Goal: Information Seeking & Learning: Understand process/instructions

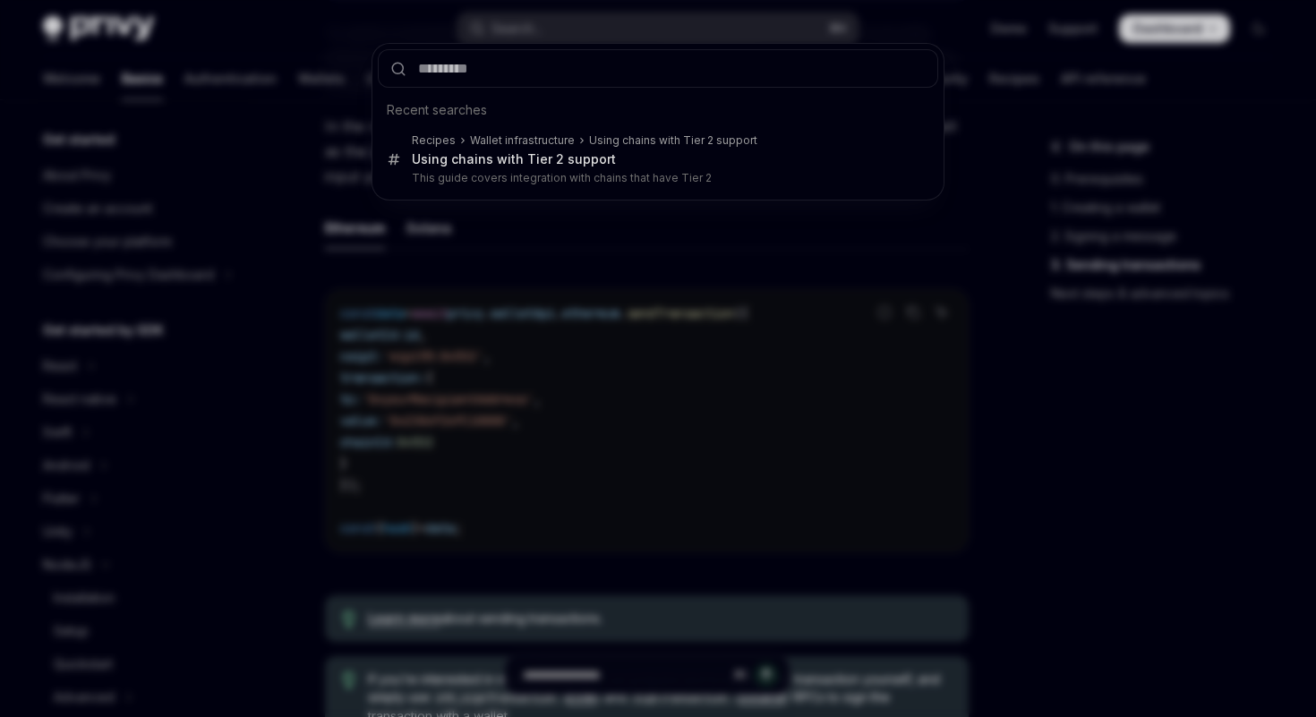
scroll to position [301, 0]
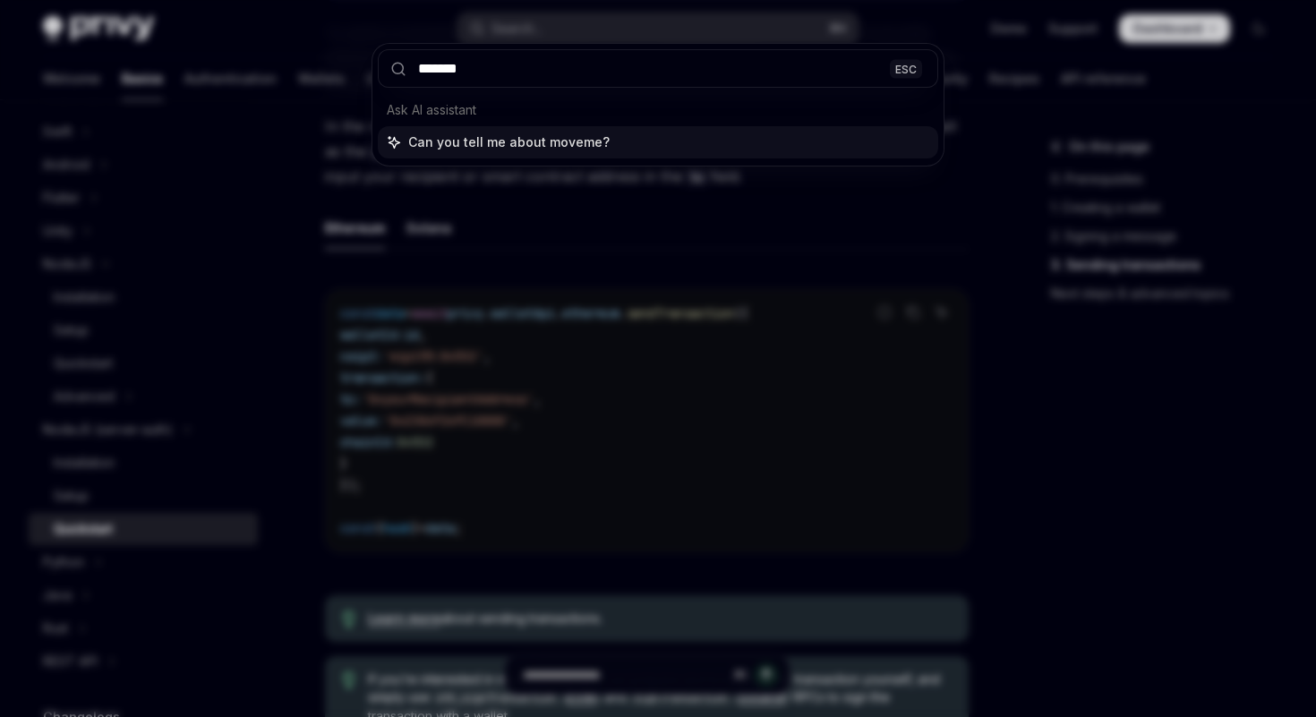
type input "********"
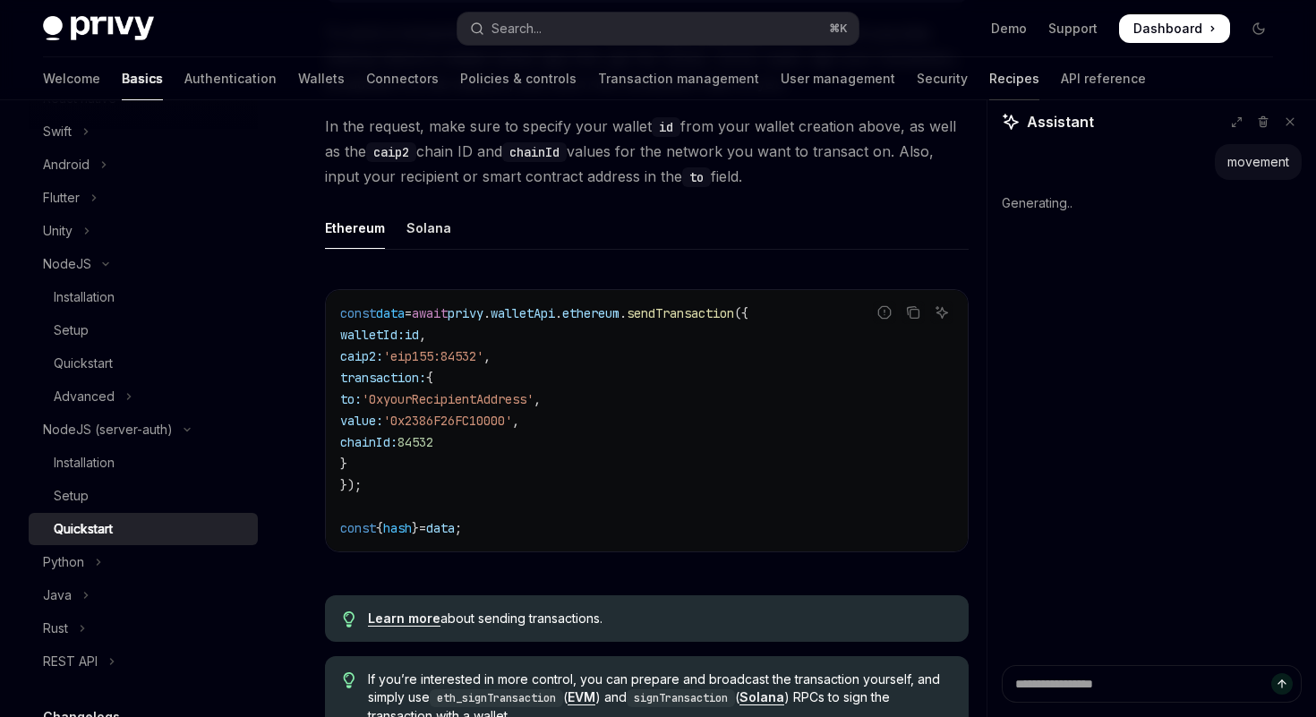
click at [989, 80] on link "Recipes" at bounding box center [1014, 78] width 50 height 43
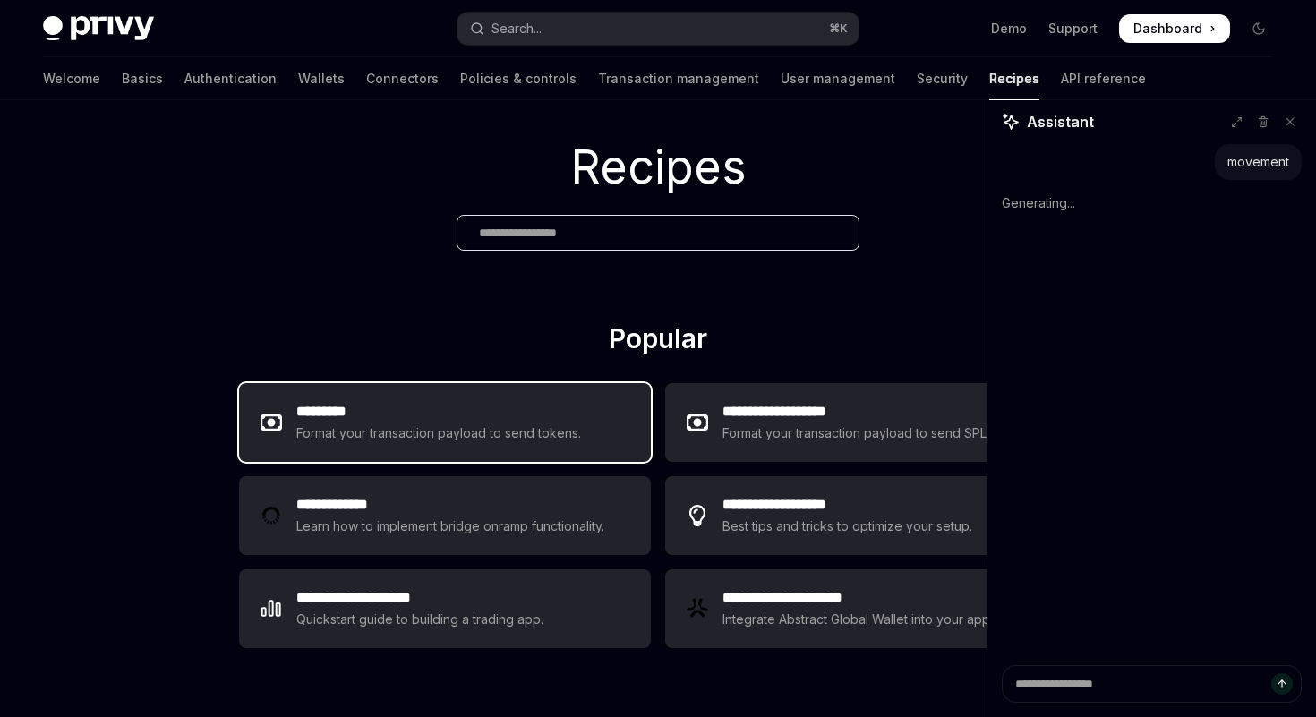
scroll to position [30, 0]
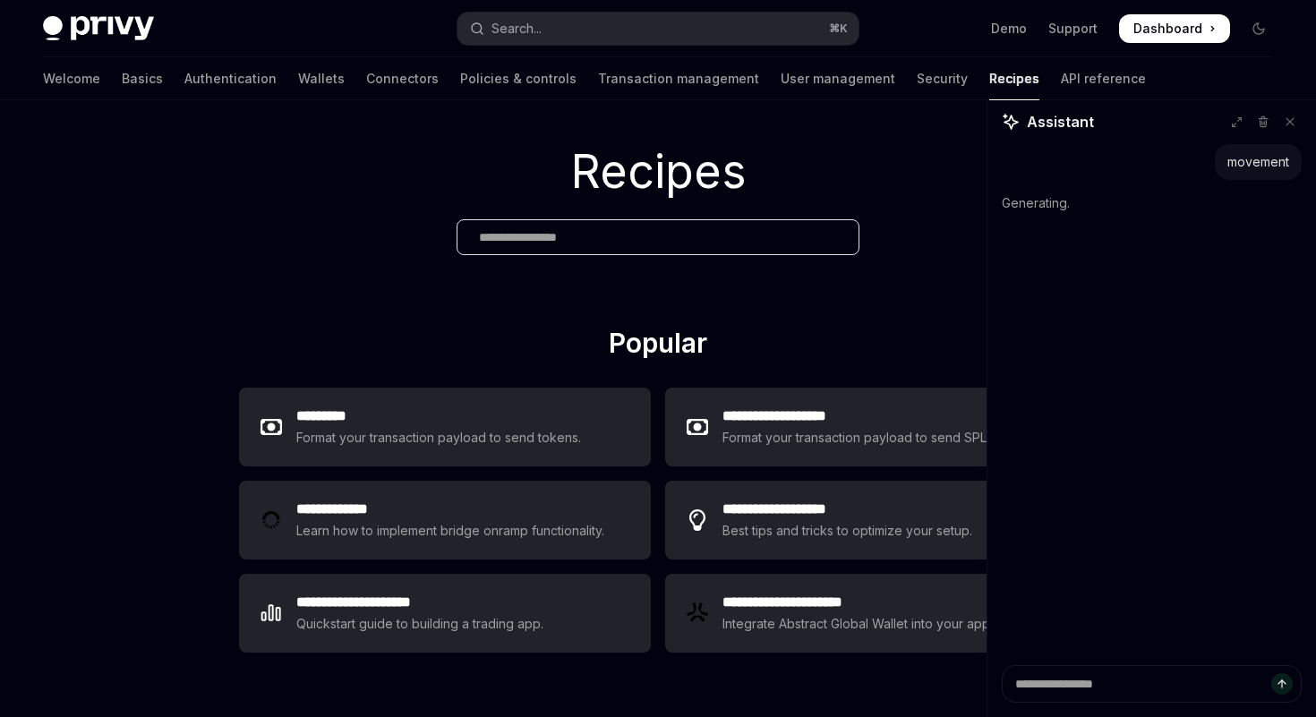
type textarea "*"
click at [569, 240] on input "text" at bounding box center [658, 237] width 358 height 19
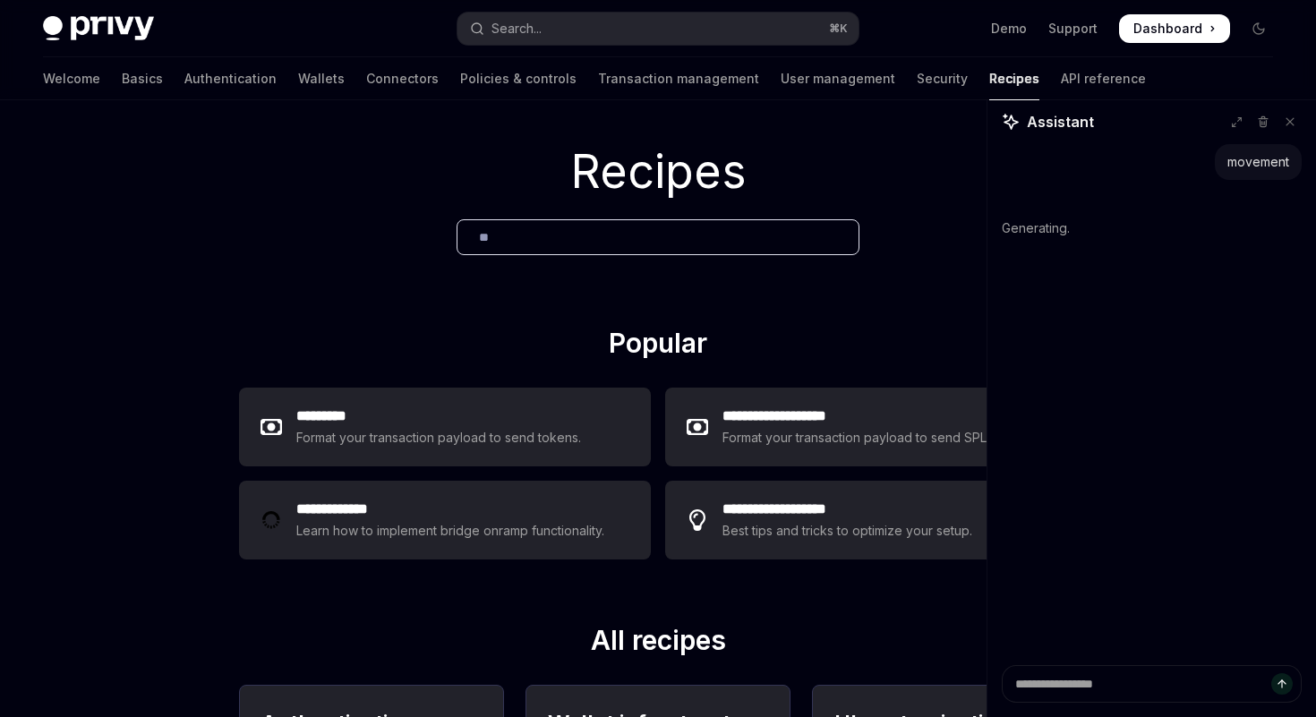
type input "***"
type textarea "*"
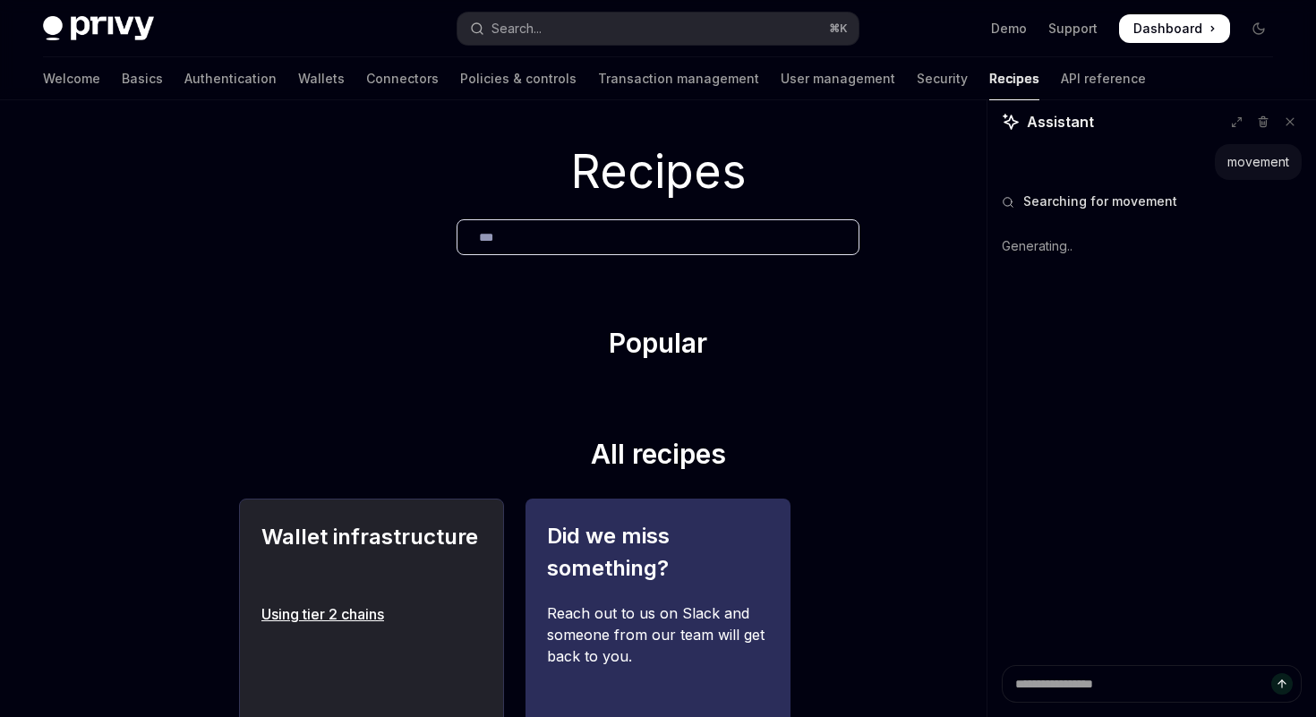
type input "****"
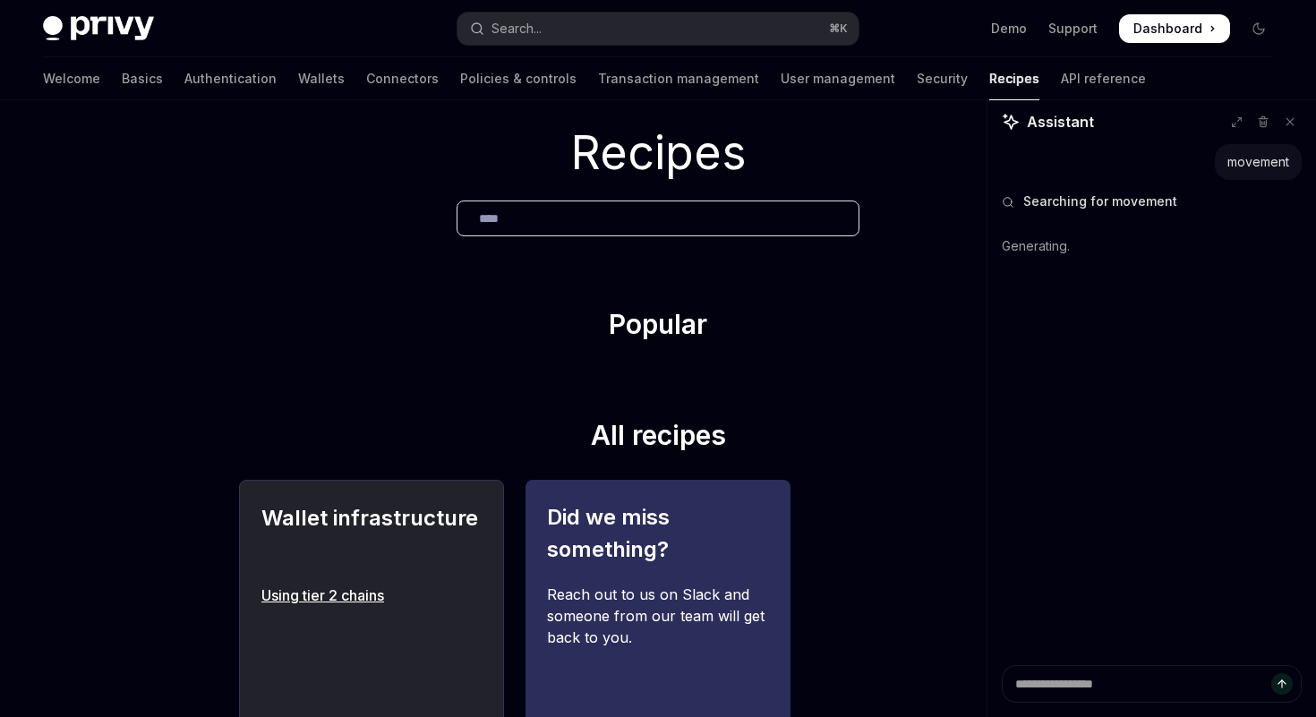
scroll to position [8, 0]
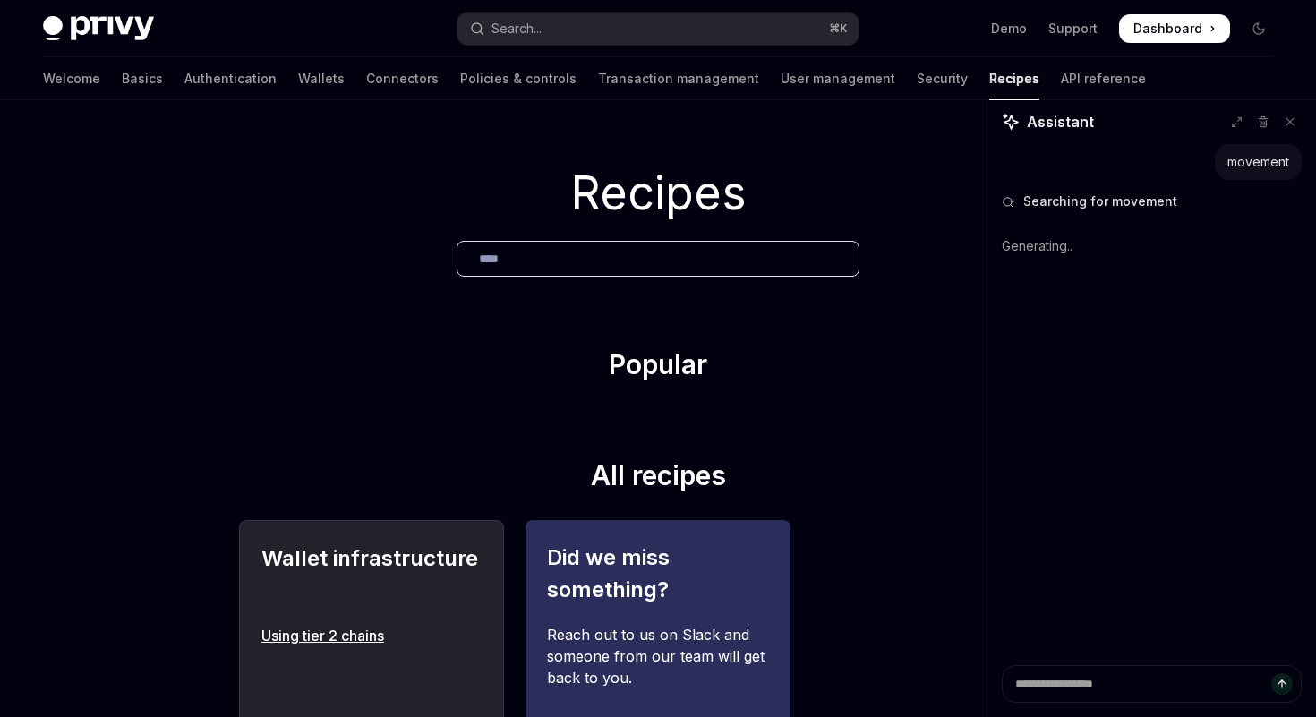
type textarea "*"
type input "*"
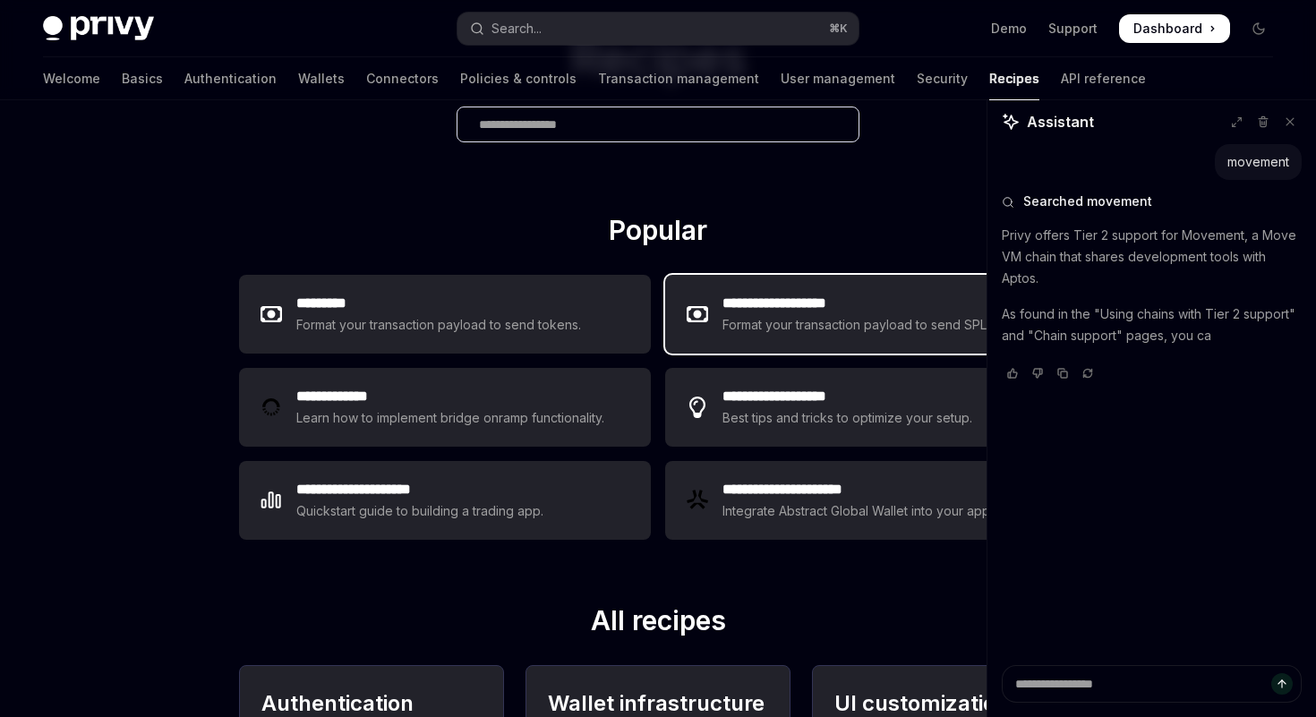
scroll to position [159, 0]
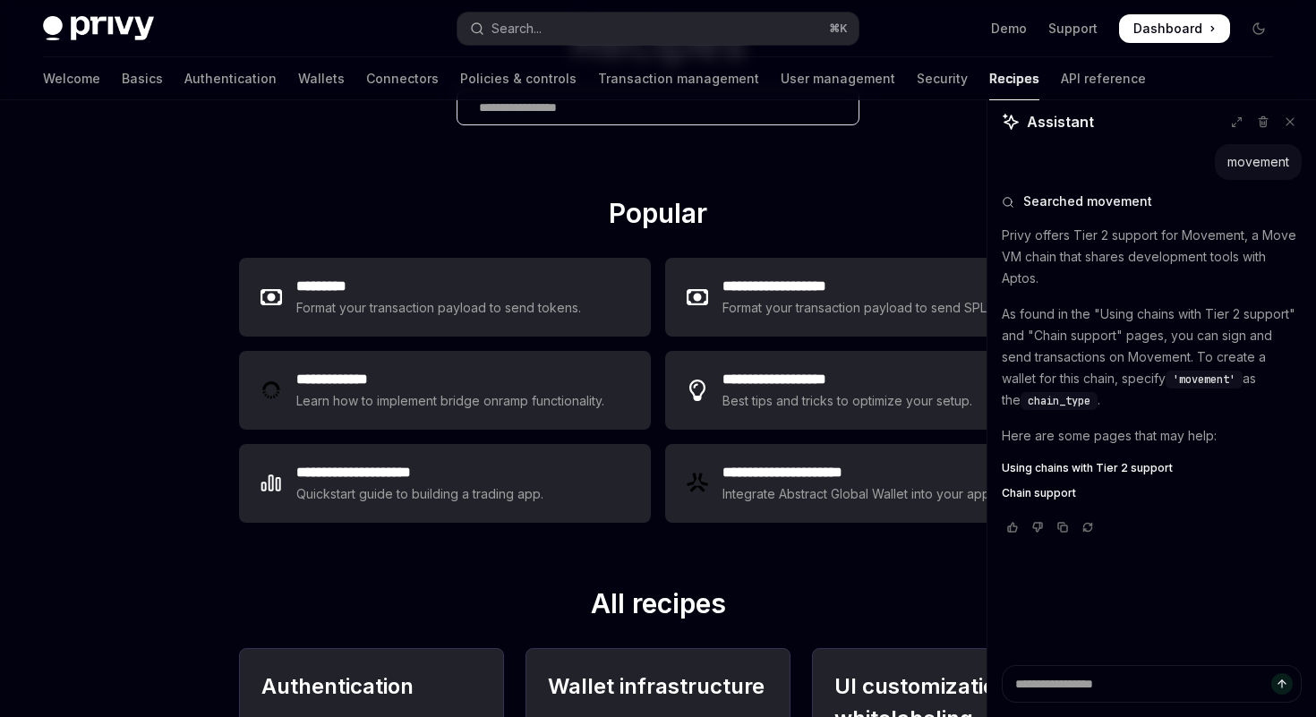
type textarea "*"
click at [1205, 386] on code "'movement'" at bounding box center [1204, 380] width 77 height 18
click at [1212, 373] on span "'movement'" at bounding box center [1204, 379] width 63 height 14
click at [1094, 466] on span "Using chains with Tier 2 support" at bounding box center [1087, 468] width 171 height 14
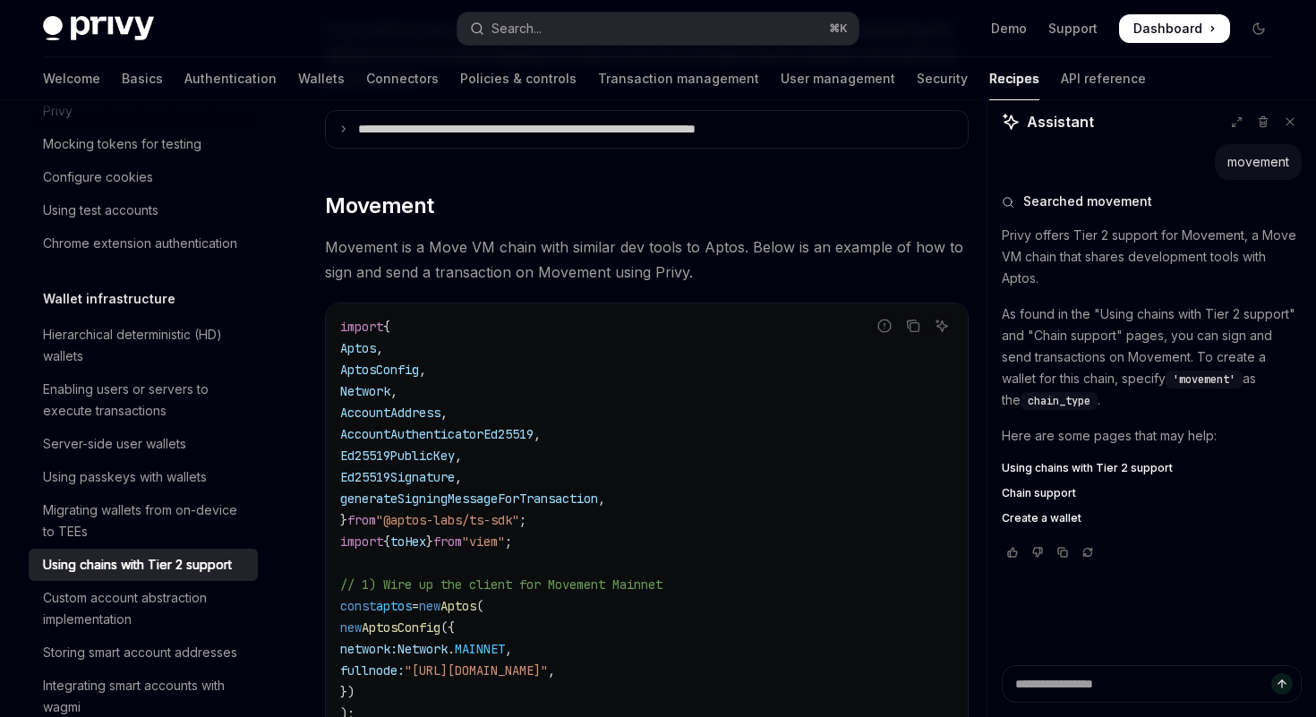
scroll to position [2767, 0]
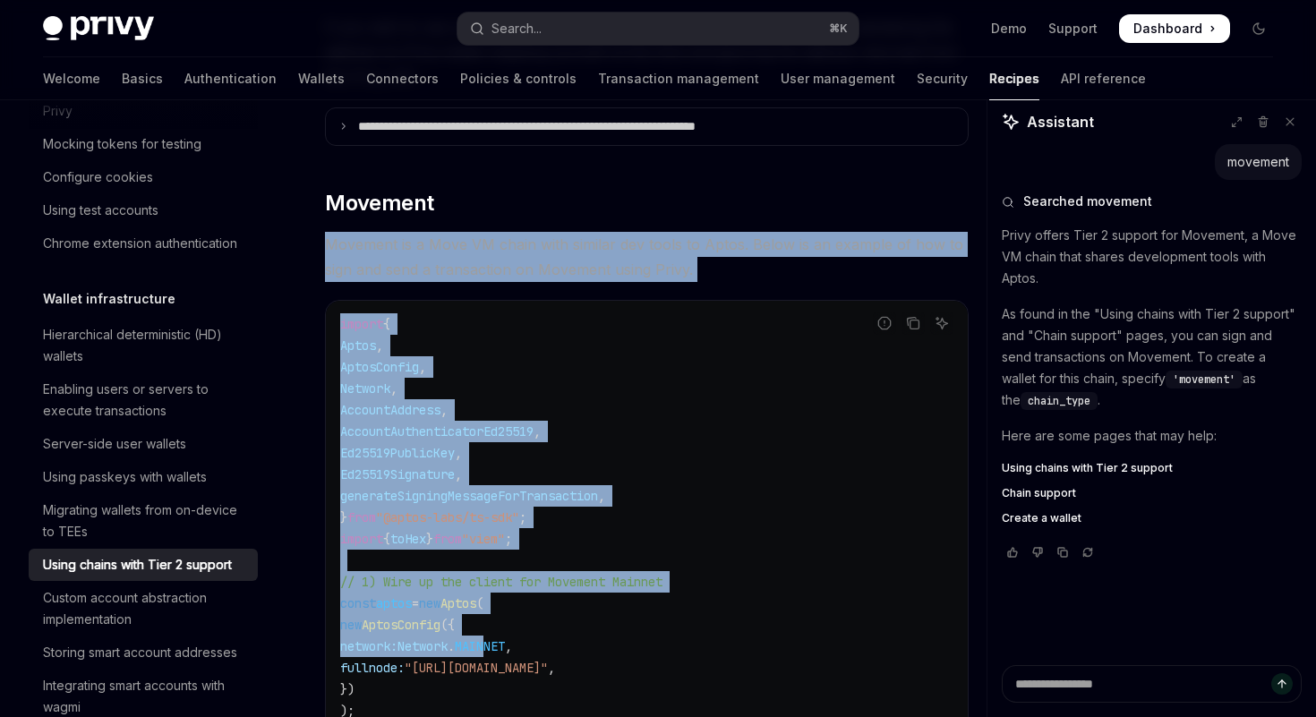
drag, startPoint x: 315, startPoint y: 205, endPoint x: 531, endPoint y: 612, distance: 461.0
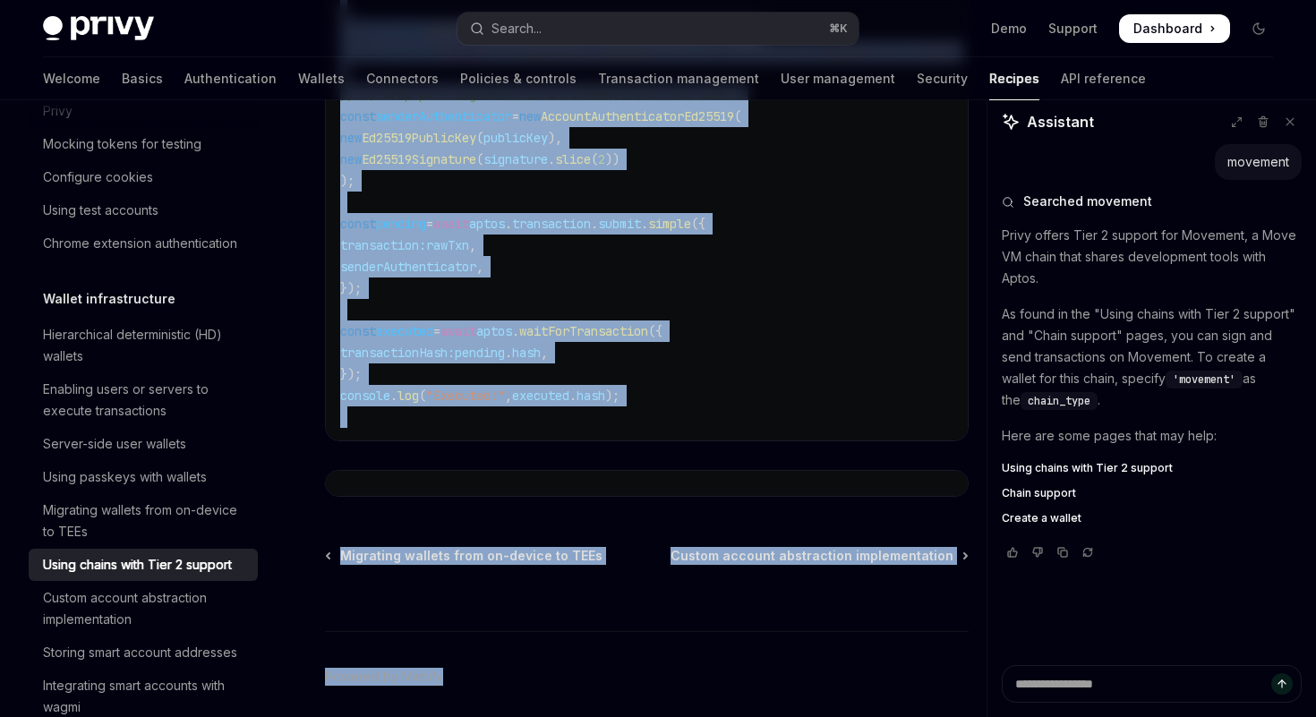
scroll to position [3920, 0]
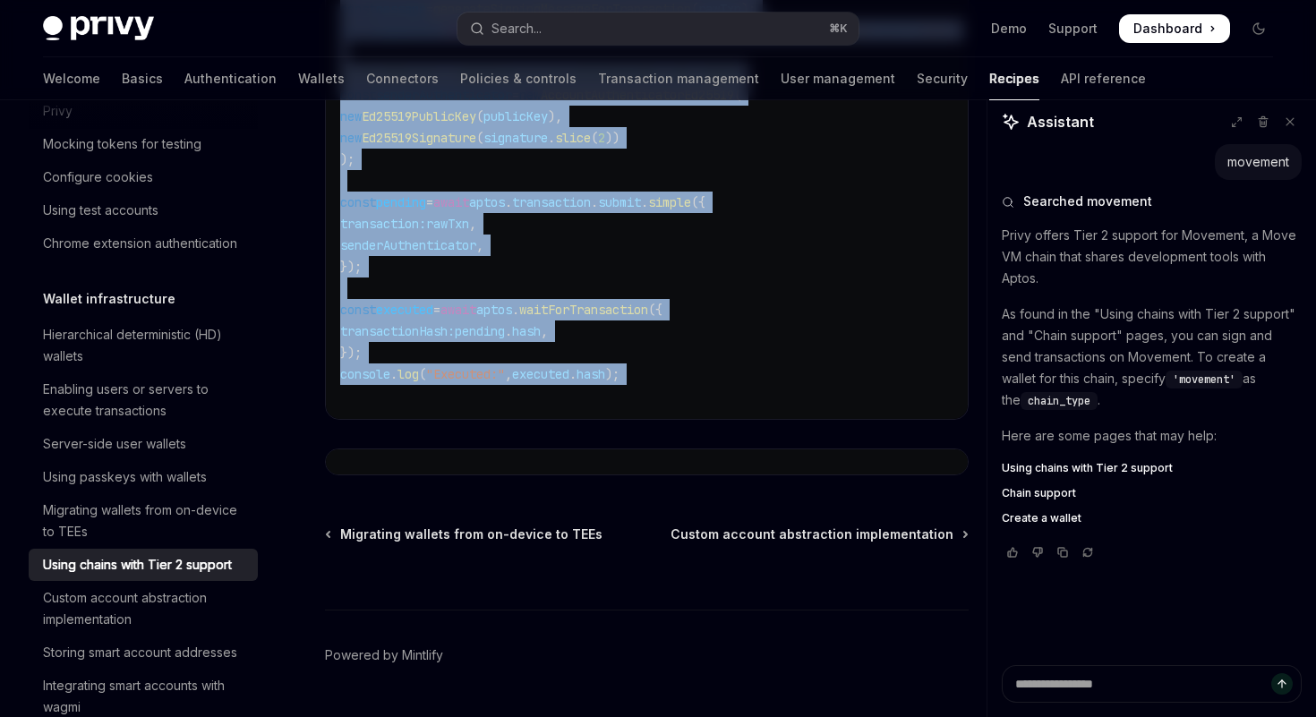
drag, startPoint x: 322, startPoint y: 213, endPoint x: 573, endPoint y: 374, distance: 298.0
copy div "Movement is a Move VM chain with similar dev tools to Aptos. Below is an exampl…"
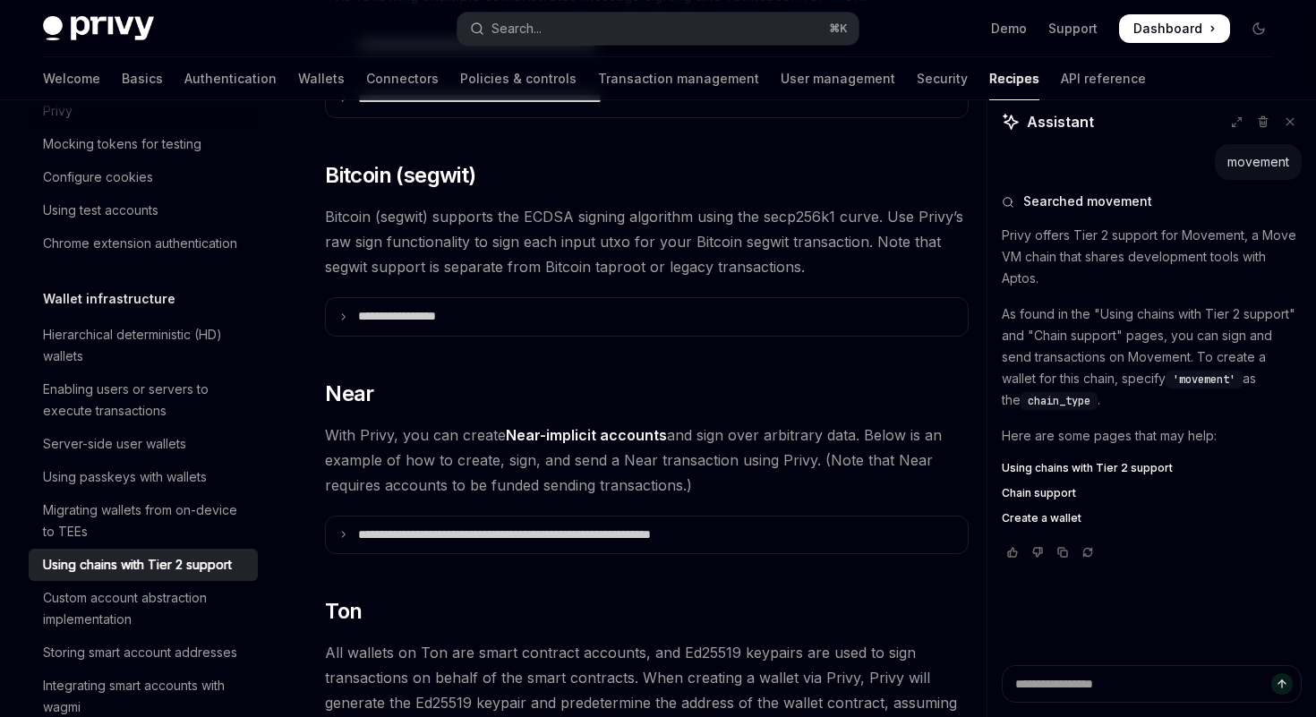
scroll to position [1497, 0]
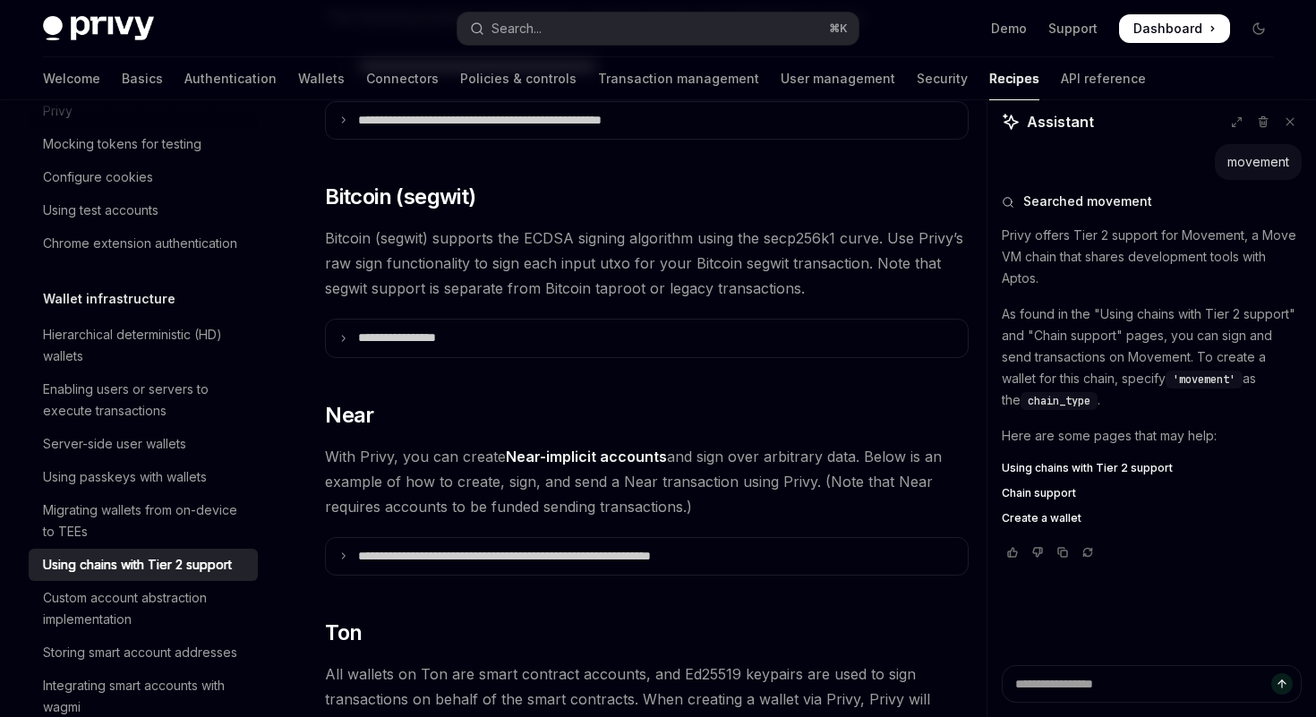
click at [1048, 495] on span "Chain support" at bounding box center [1039, 493] width 74 height 14
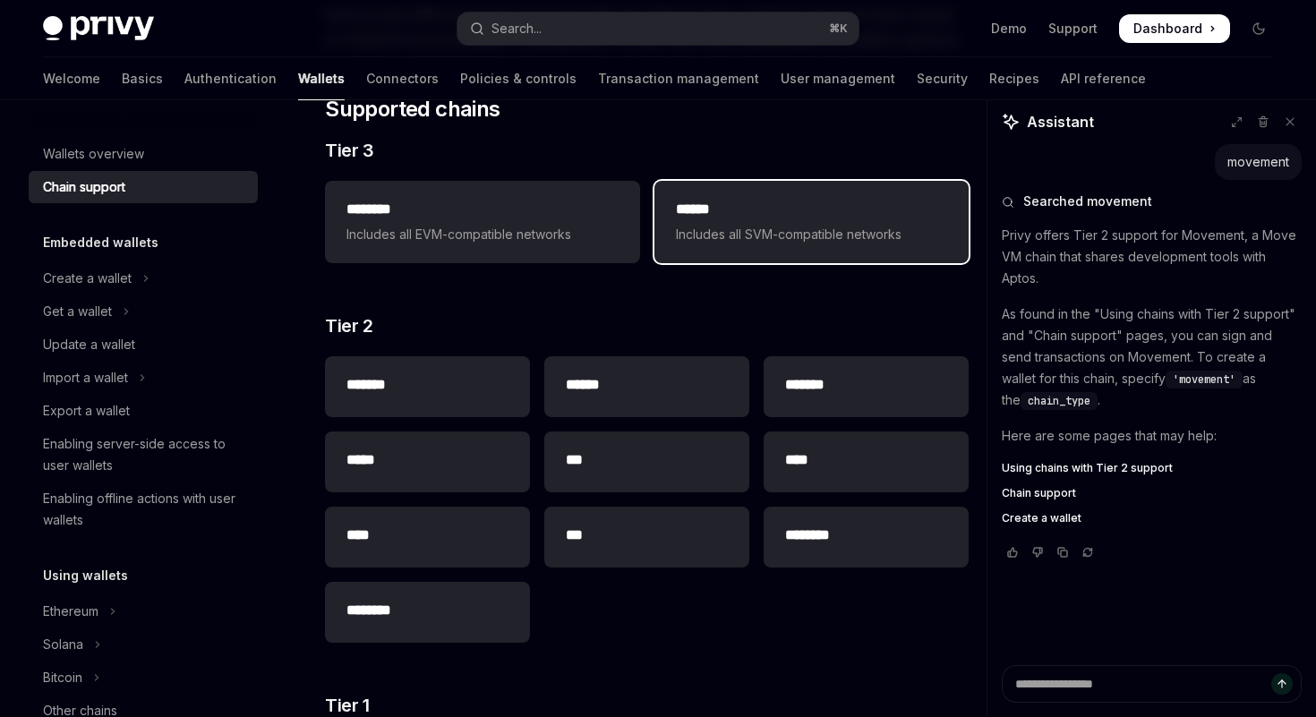
scroll to position [259, 0]
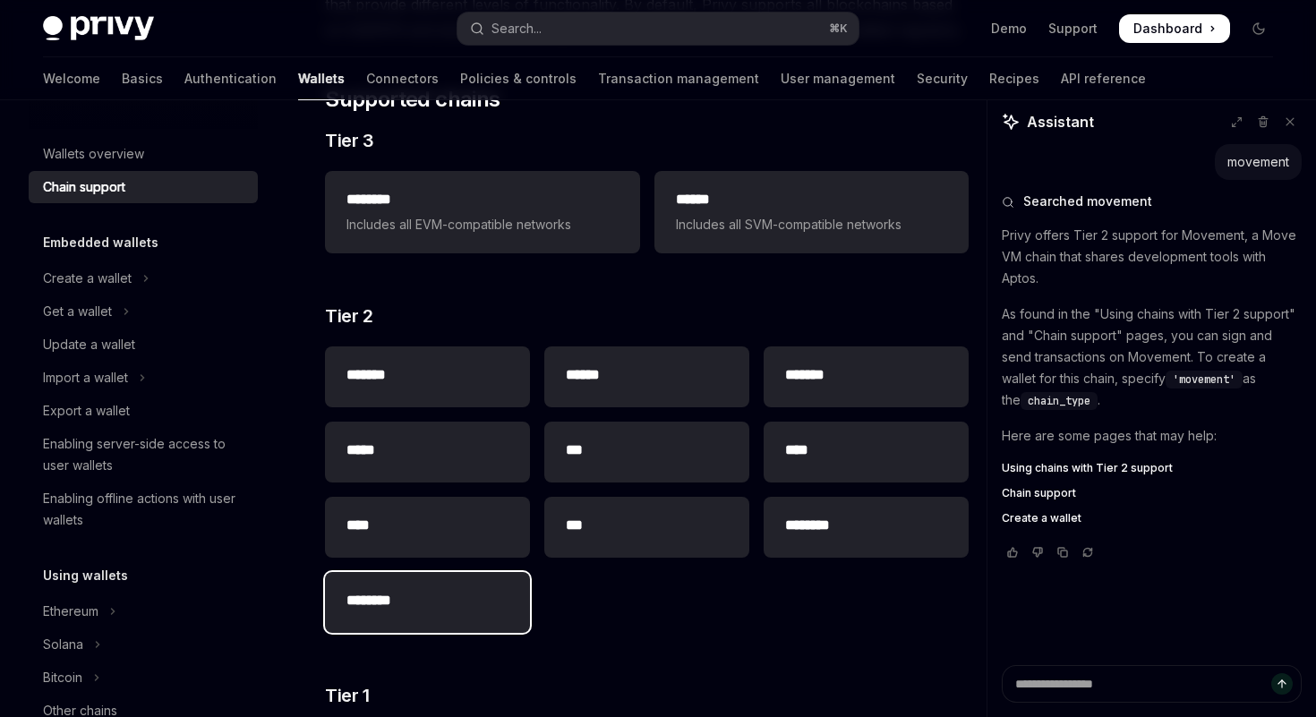
click at [373, 601] on h2 "********" at bounding box center [427, 600] width 162 height 21
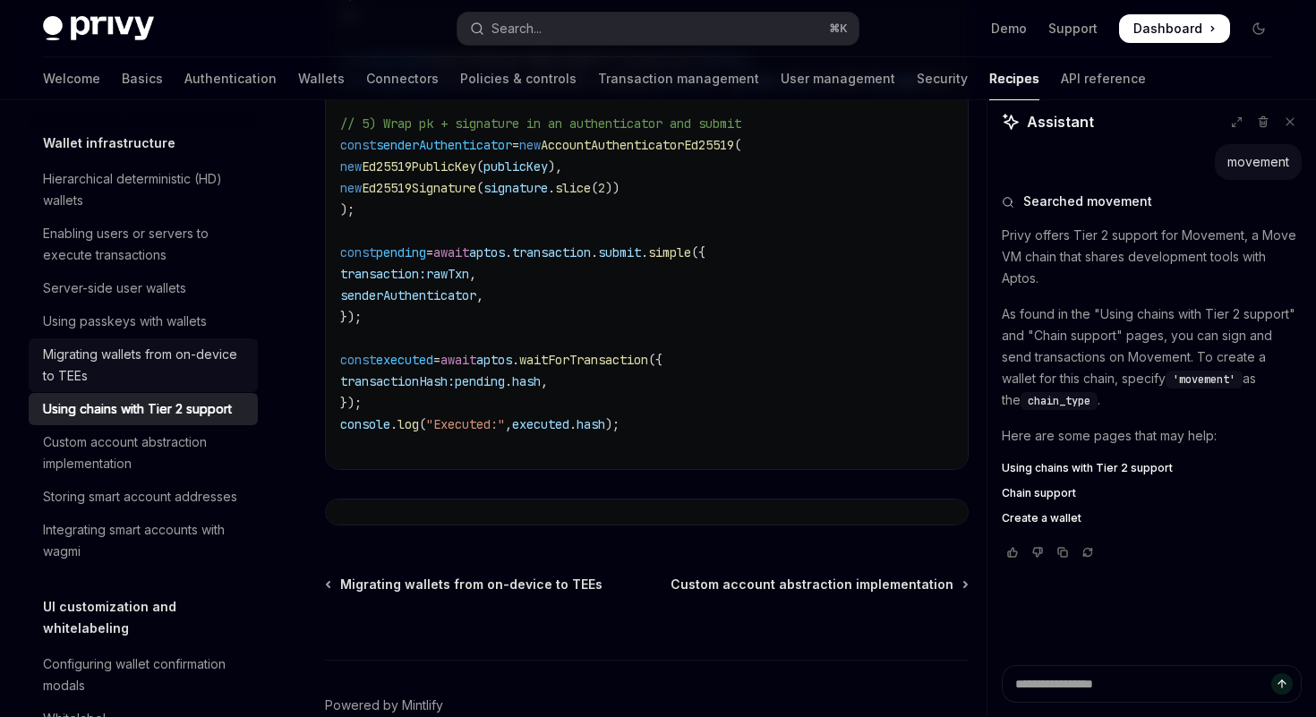
scroll to position [3841, 0]
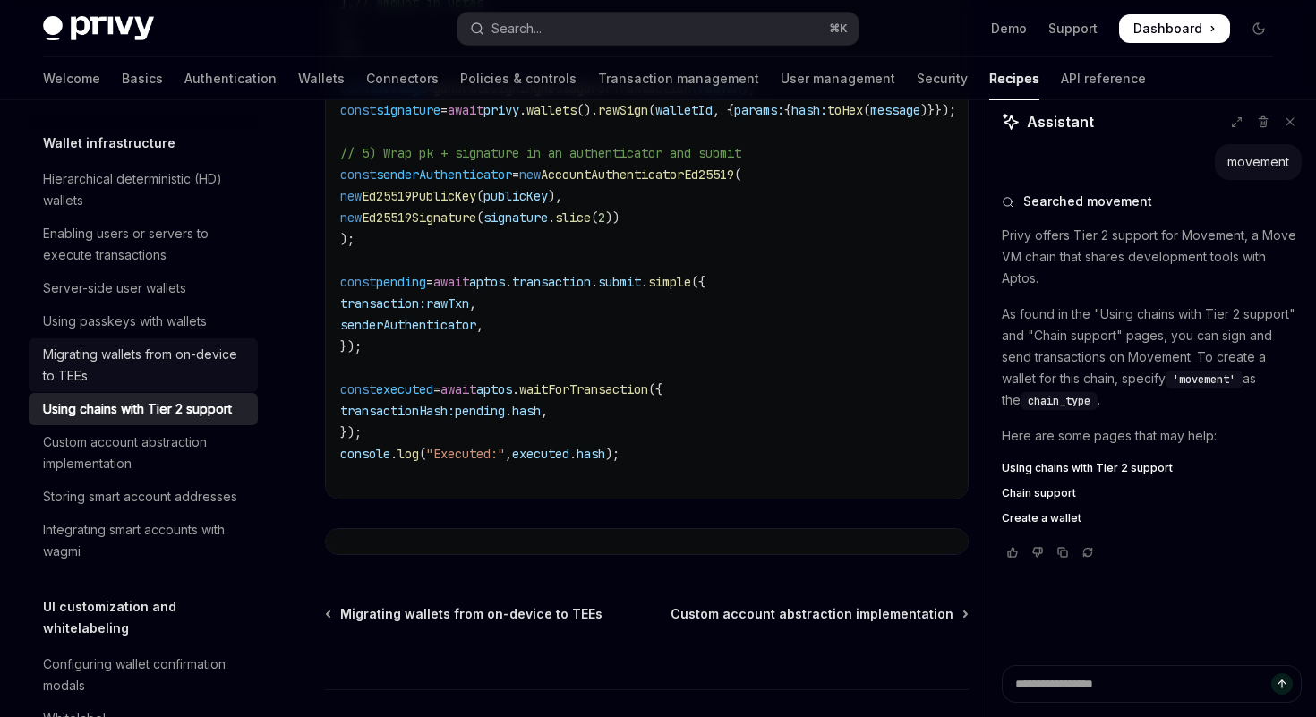
click at [91, 353] on div "Migrating wallets from on-device to TEEs" at bounding box center [145, 365] width 204 height 43
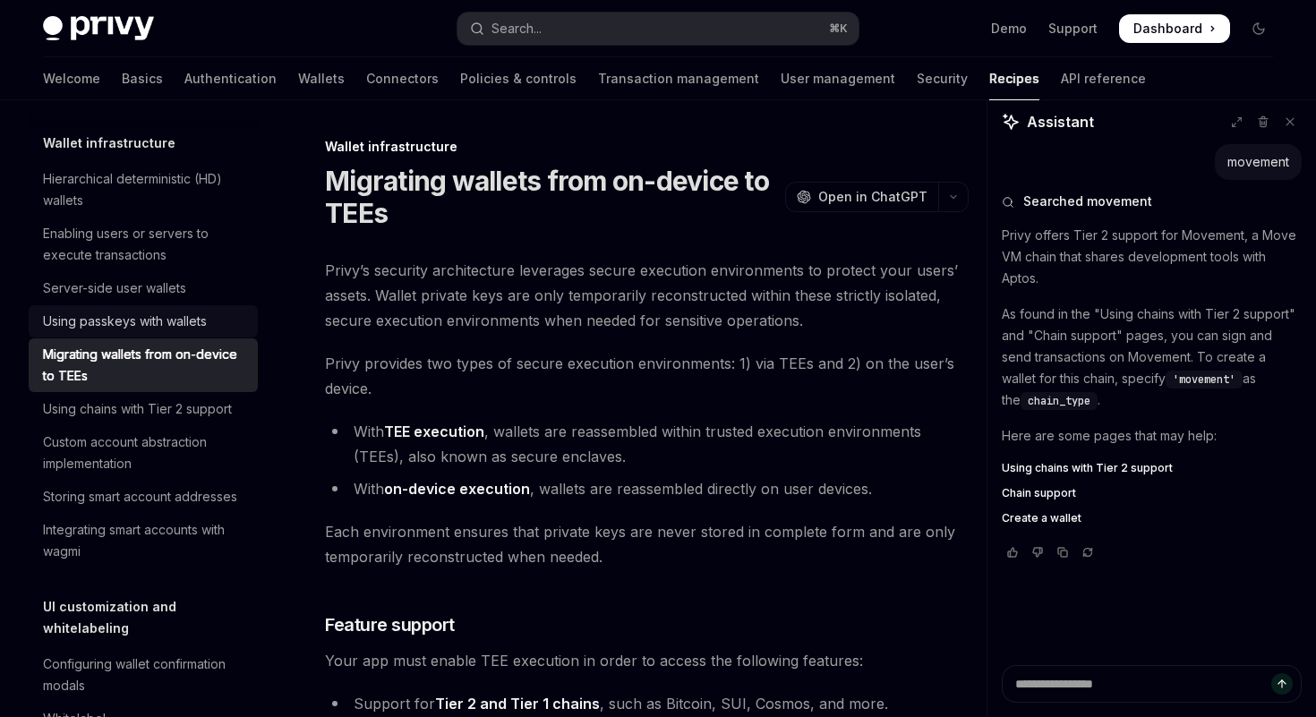
click at [103, 327] on div "Using passkeys with wallets" at bounding box center [125, 321] width 164 height 21
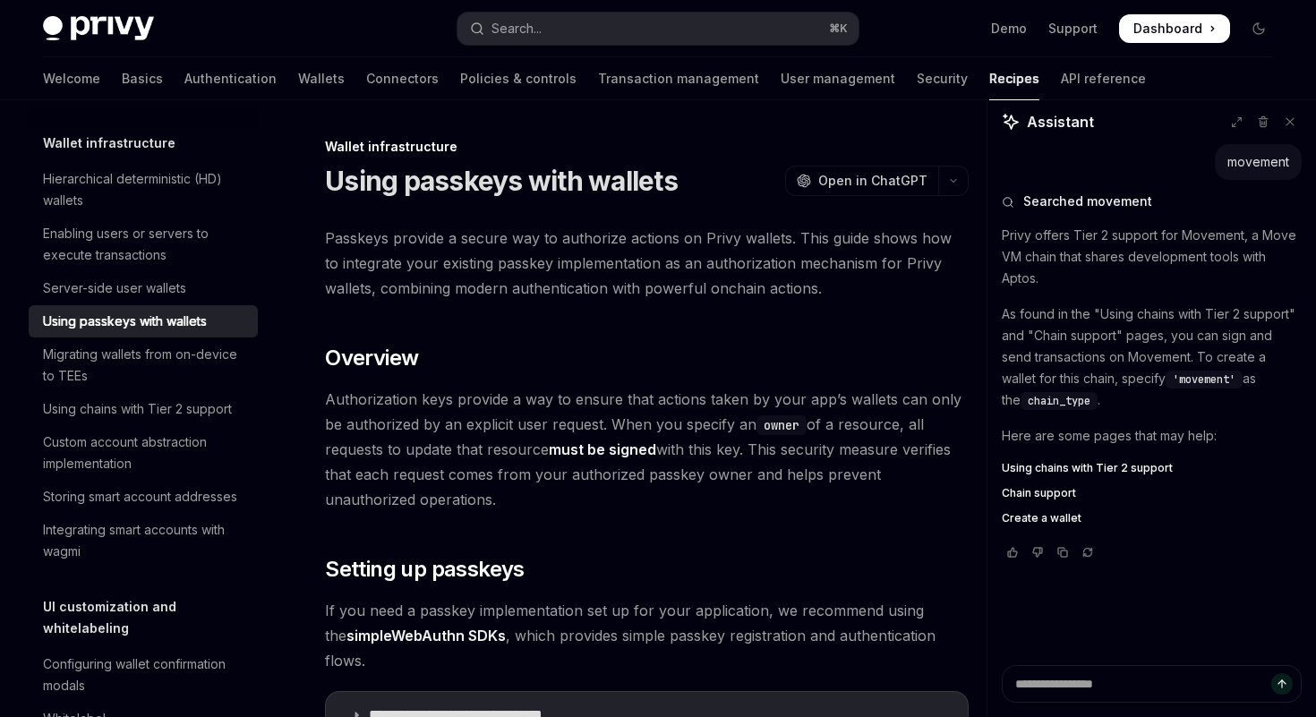
click at [106, 303] on ul "Hierarchical deterministic (HD) wallets Enabling users or servers to execute tr…" at bounding box center [143, 365] width 229 height 405
click at [147, 286] on div "Server-side user wallets" at bounding box center [114, 288] width 143 height 21
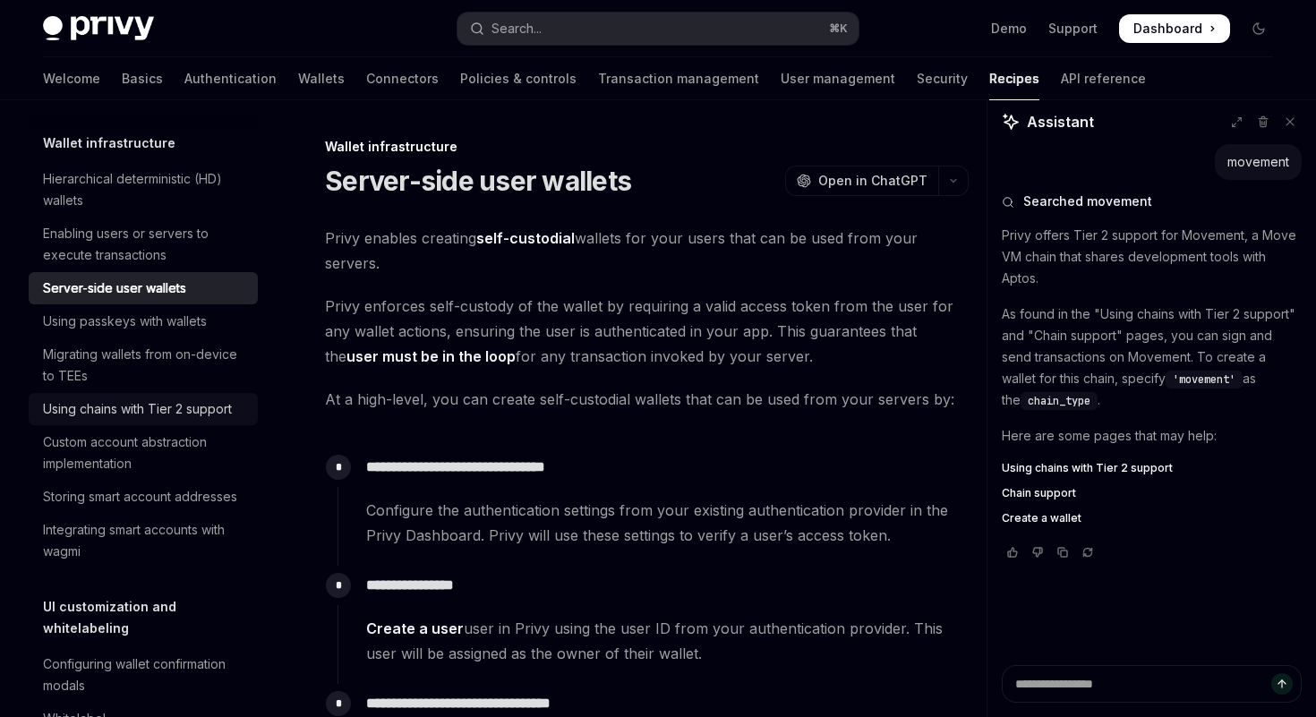
click at [117, 398] on div "Using chains with Tier 2 support" at bounding box center [137, 408] width 189 height 21
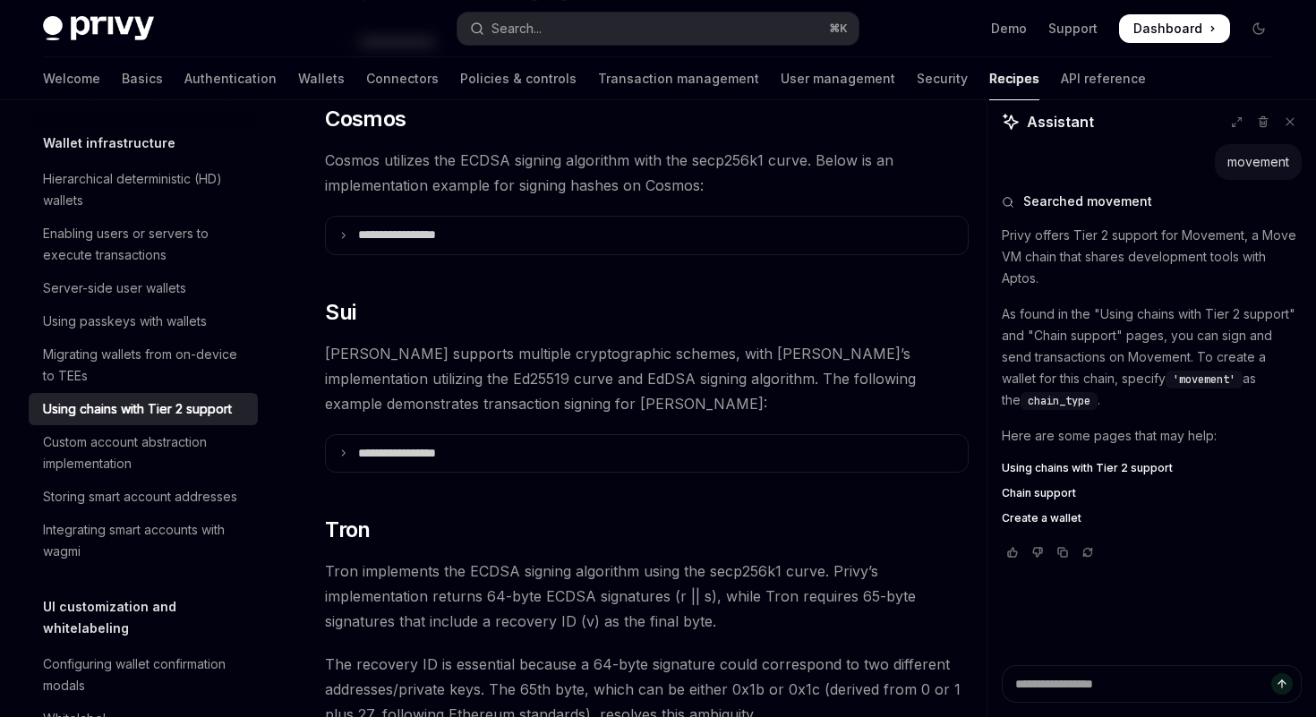
scroll to position [707, 0]
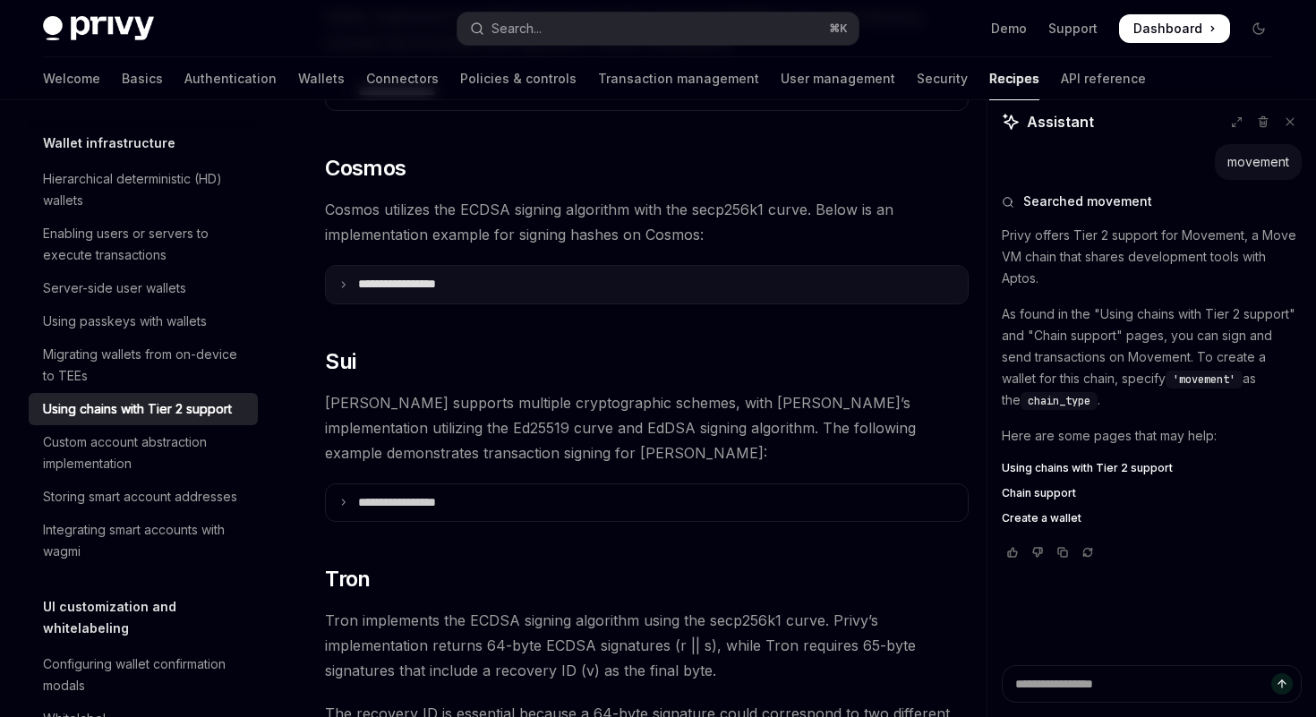
click at [401, 277] on p "**********" at bounding box center [419, 285] width 122 height 16
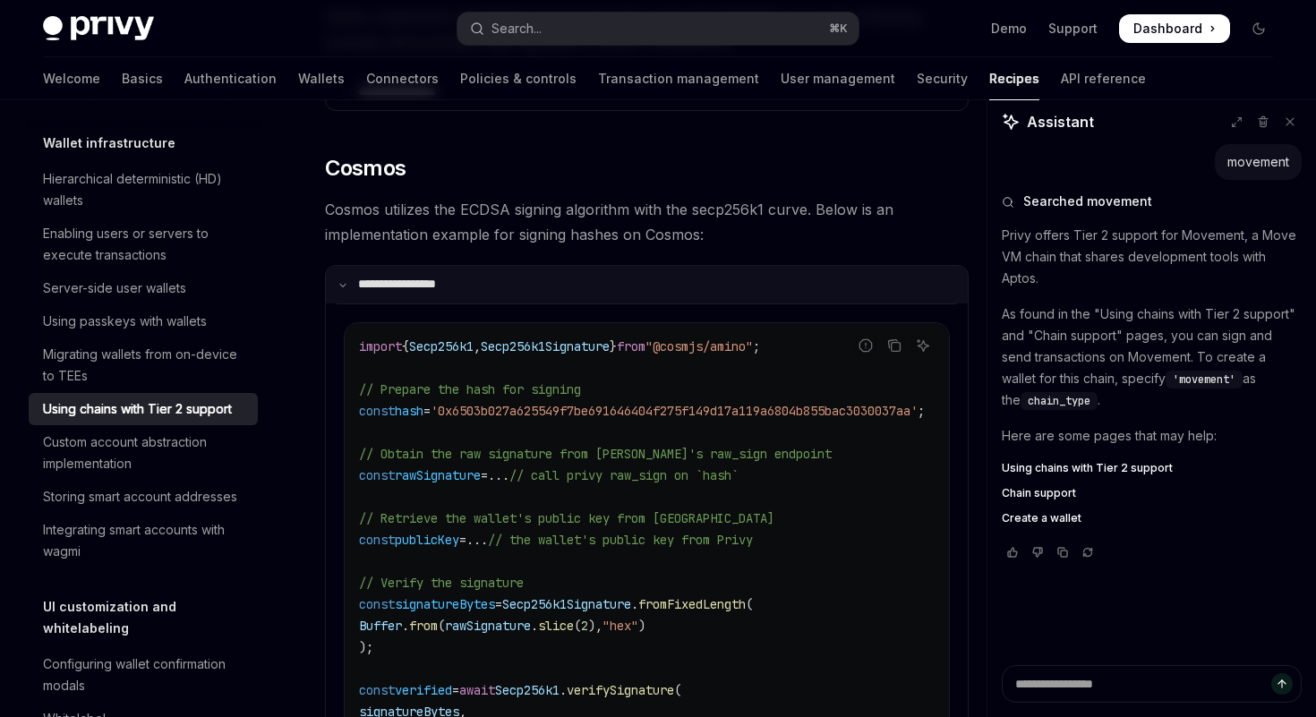
click at [401, 277] on p "**********" at bounding box center [416, 285] width 116 height 16
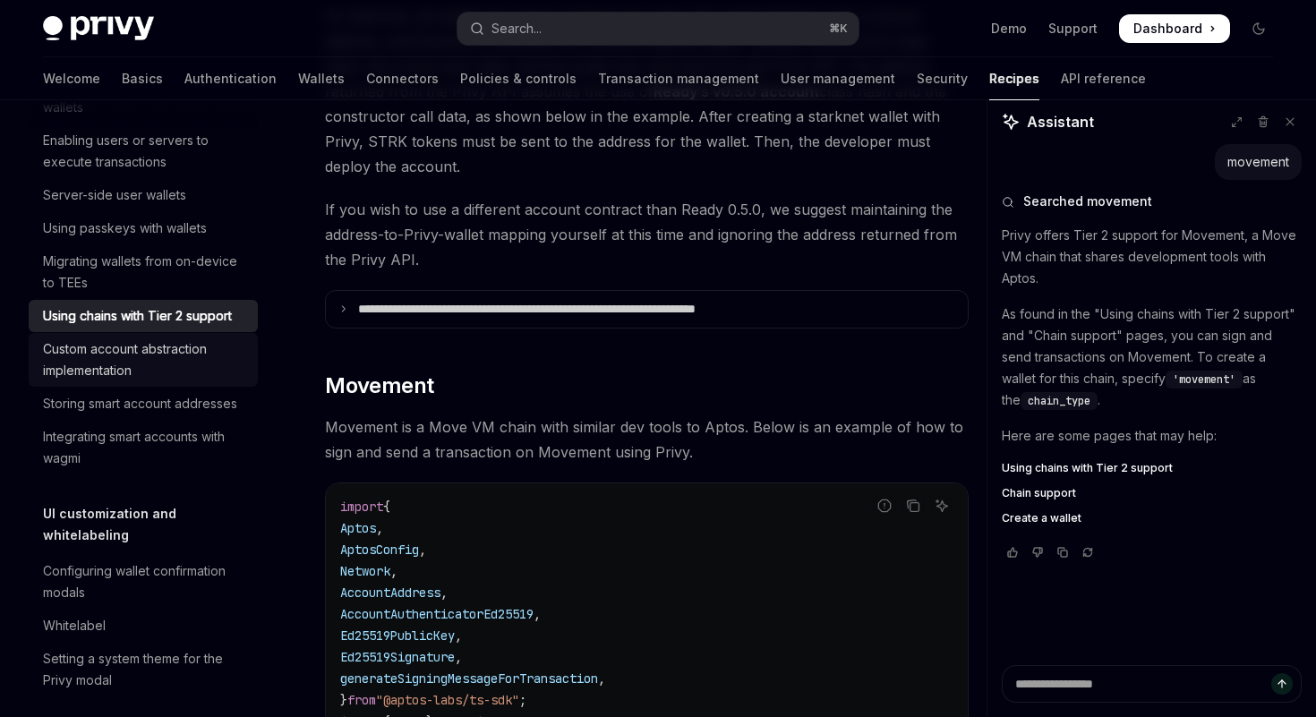
scroll to position [594, 0]
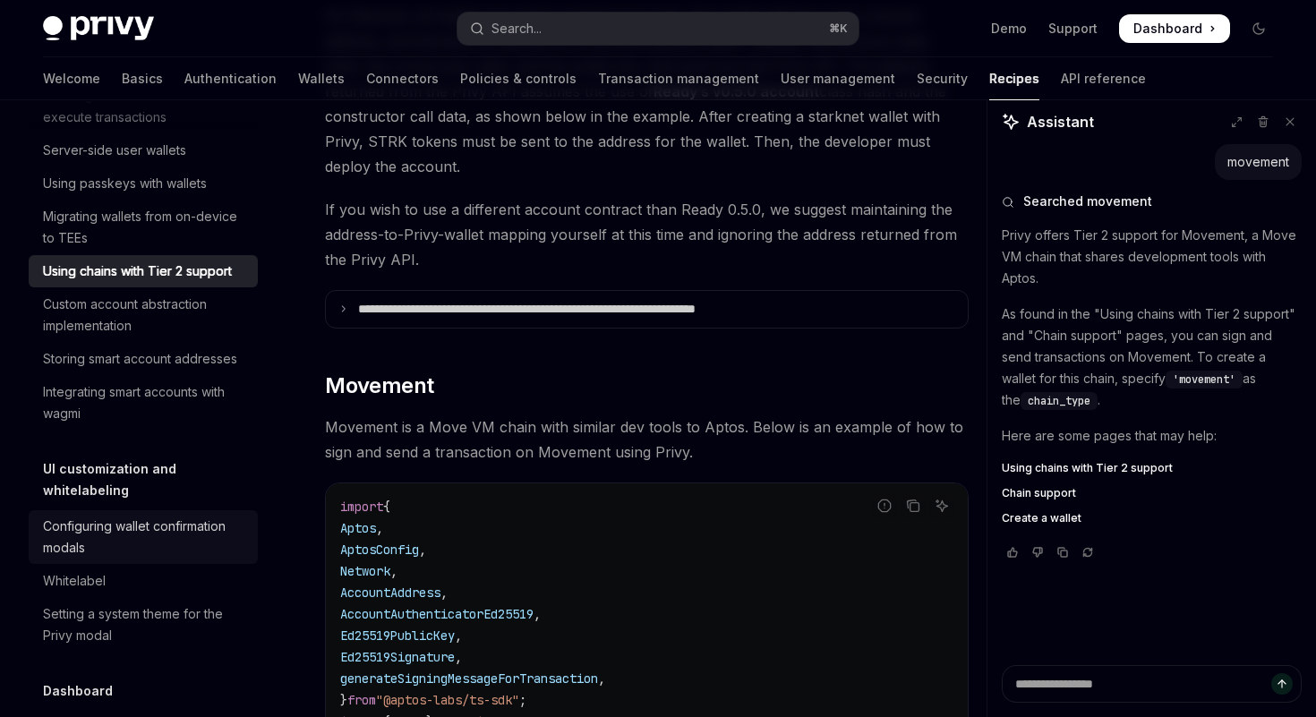
click at [102, 523] on div "Configuring wallet confirmation modals" at bounding box center [145, 537] width 204 height 43
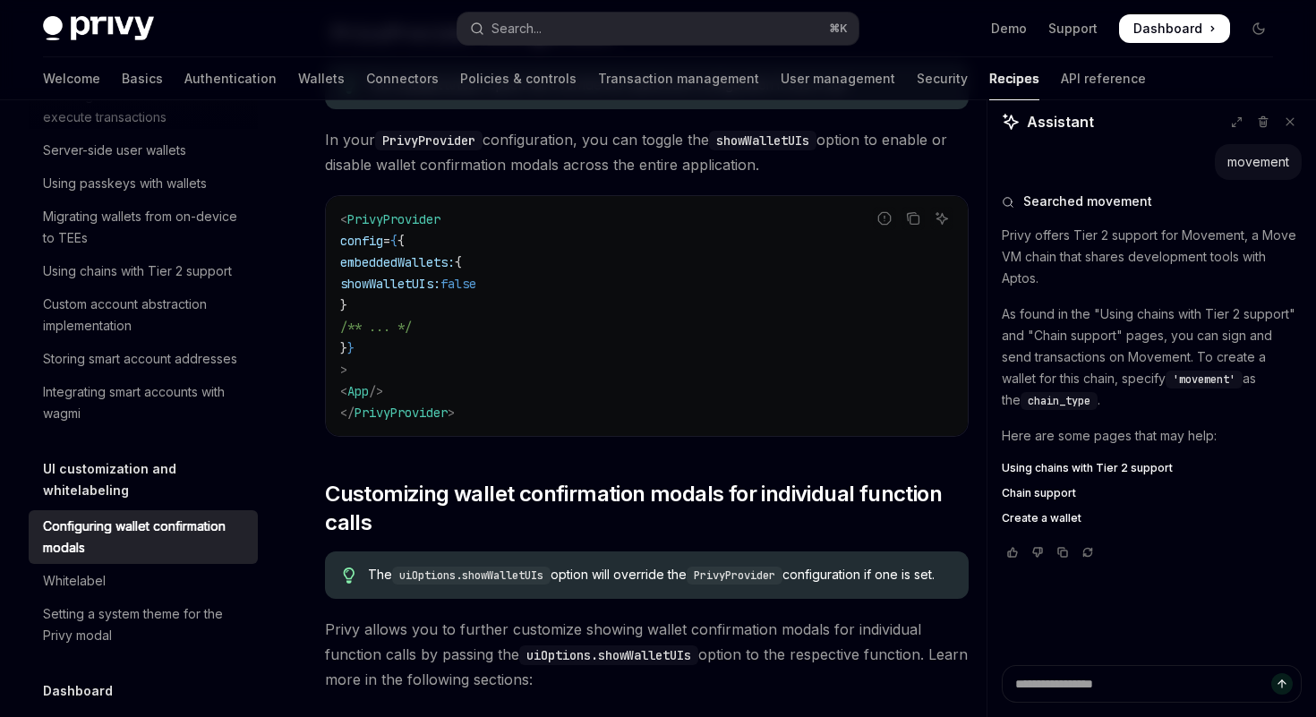
scroll to position [595, 0]
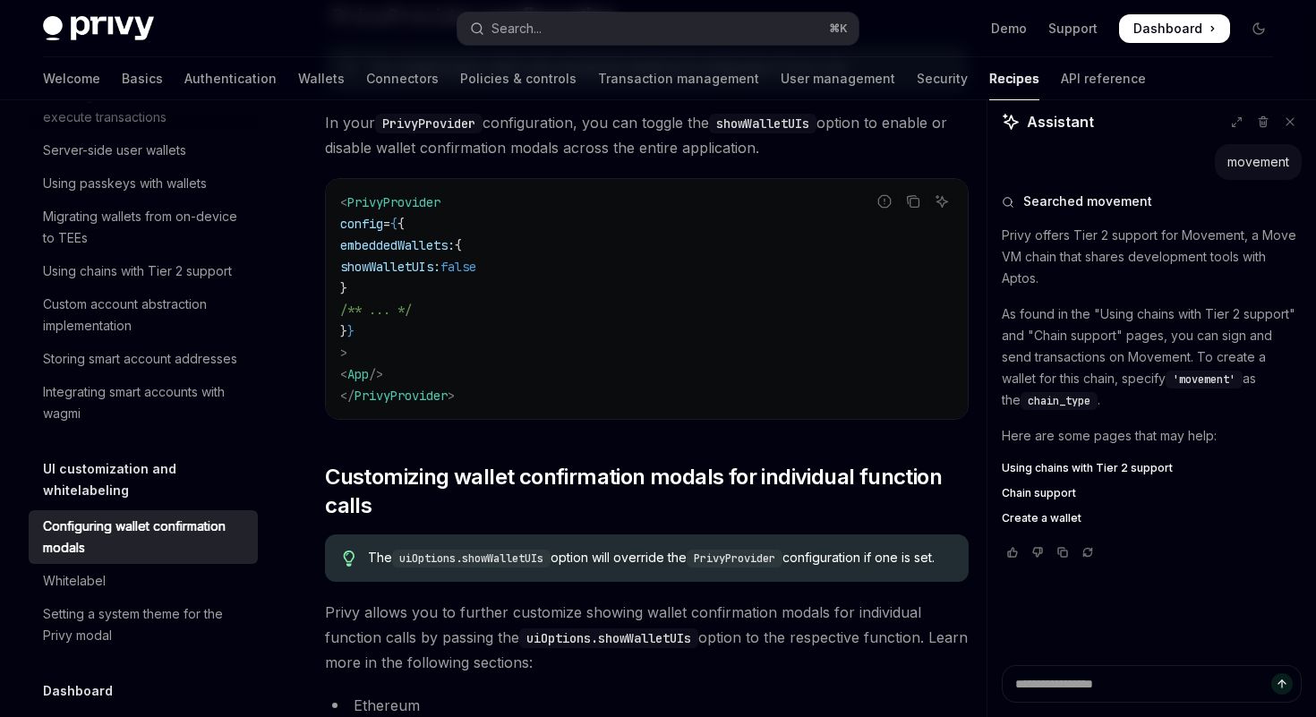
click at [1035, 522] on span "Create a wallet" at bounding box center [1042, 518] width 80 height 14
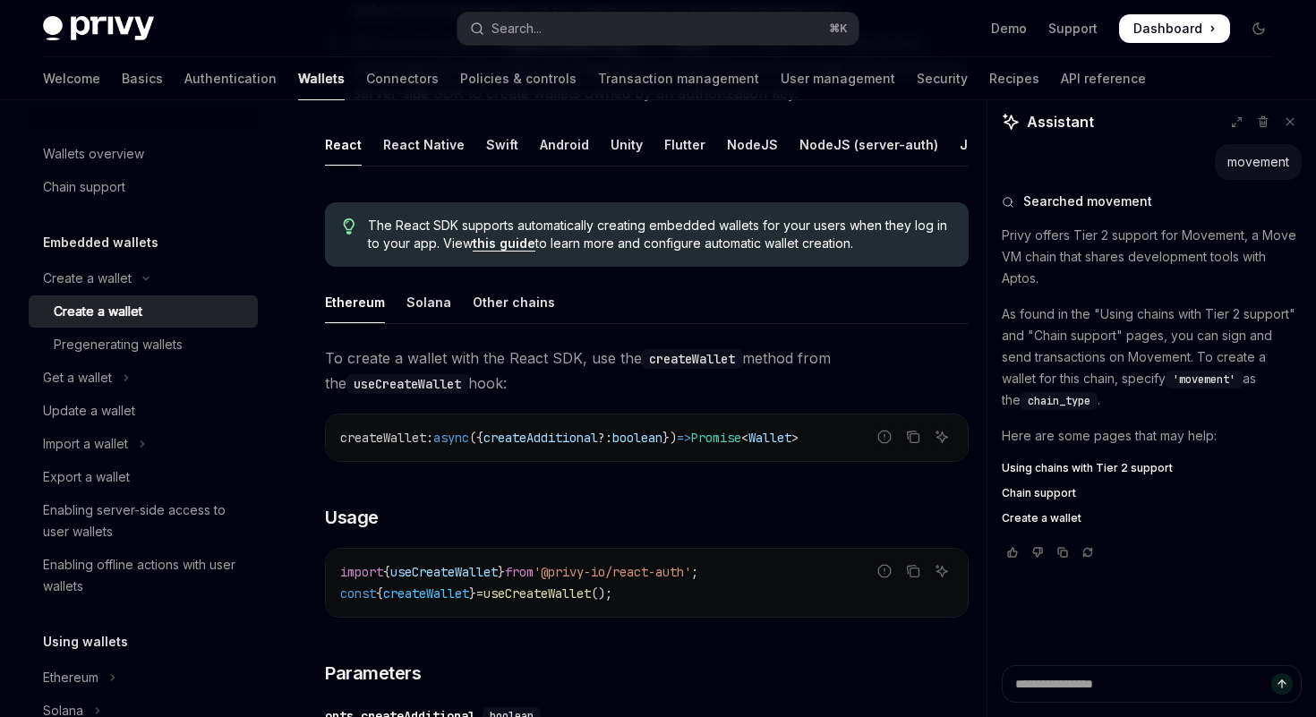
scroll to position [372, 0]
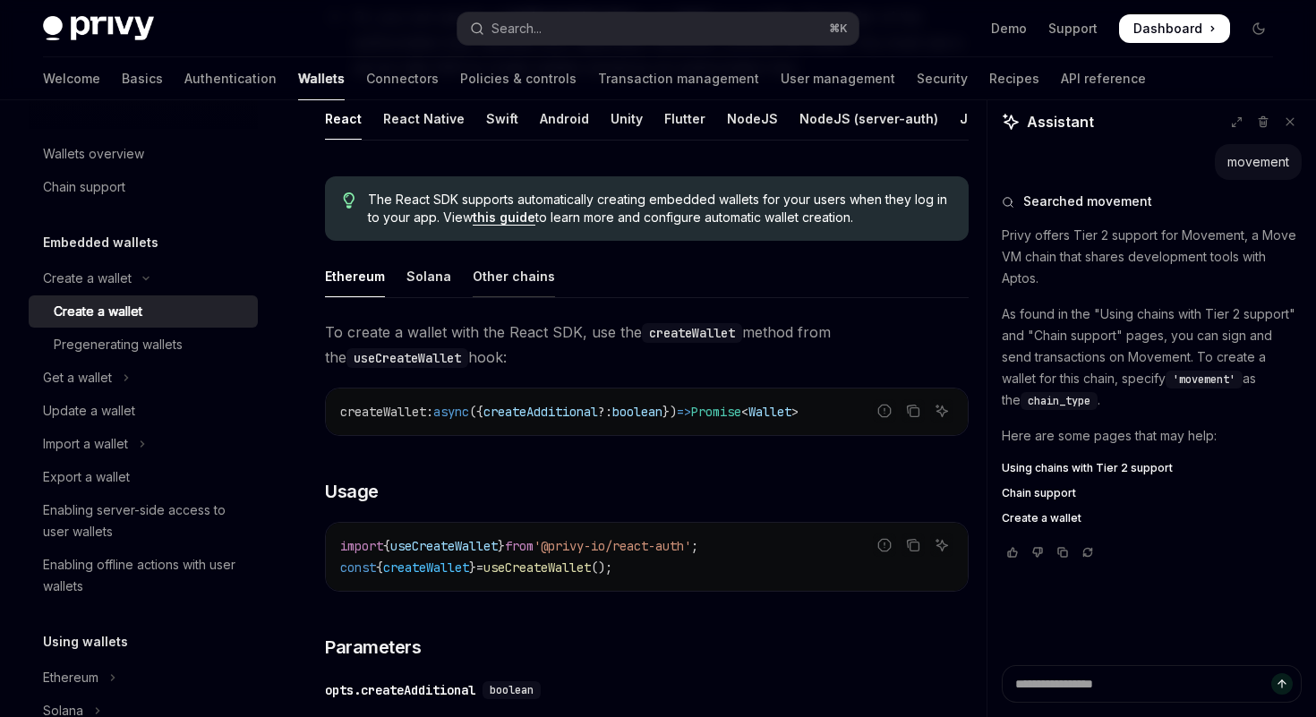
click at [500, 268] on div "Other chains" at bounding box center [514, 276] width 82 height 42
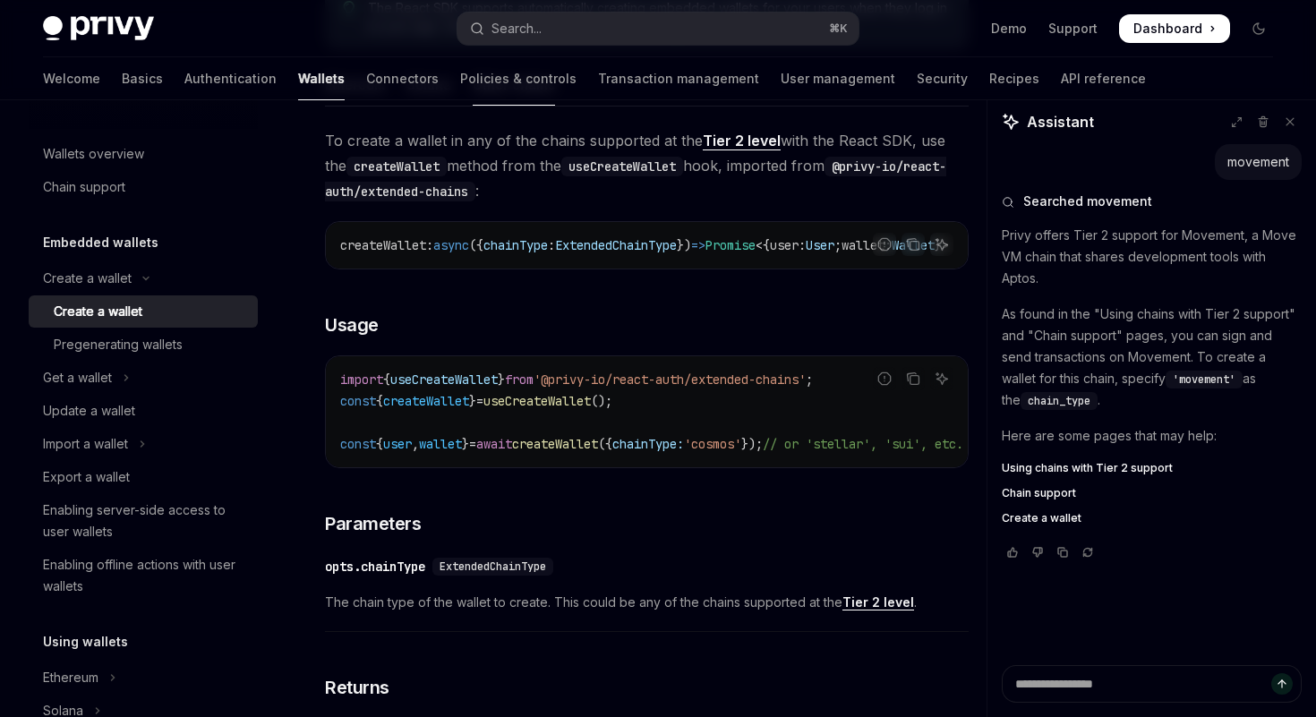
scroll to position [525, 0]
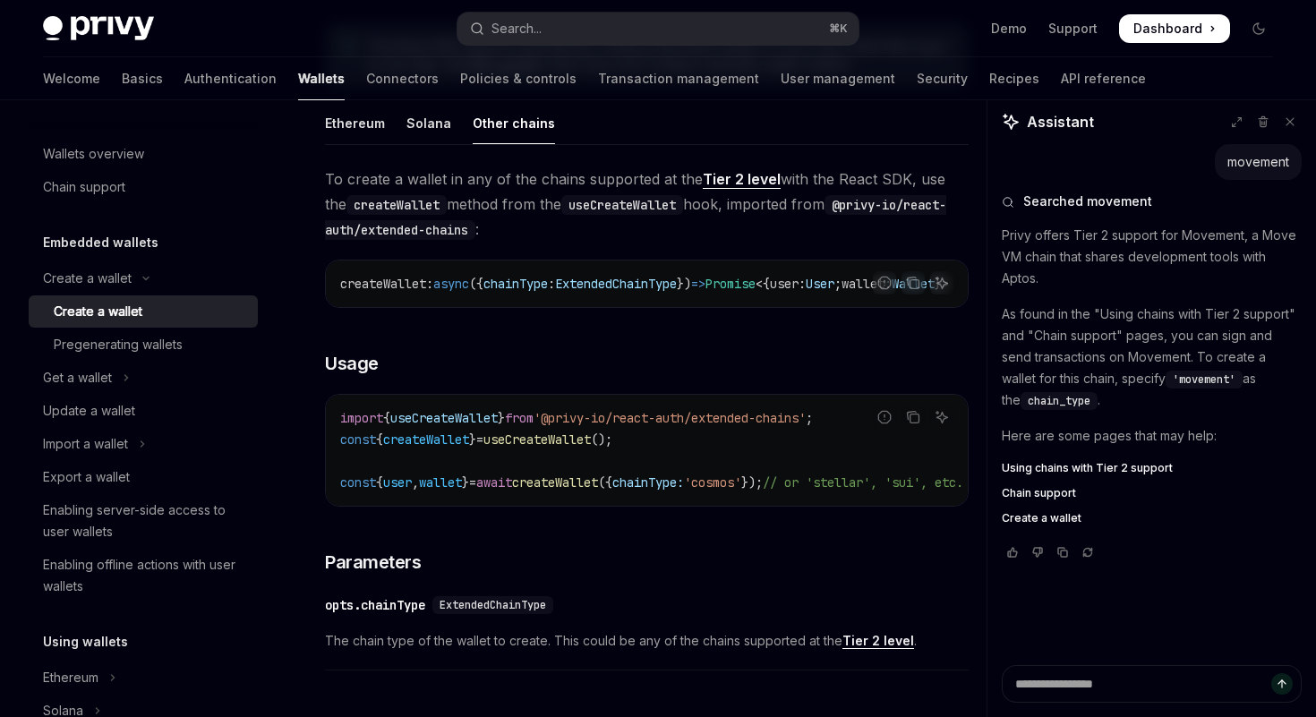
drag, startPoint x: 643, startPoint y: 522, endPoint x: 688, endPoint y: 522, distance: 45.7
click at [688, 522] on div "**********" at bounding box center [647, 602] width 644 height 871
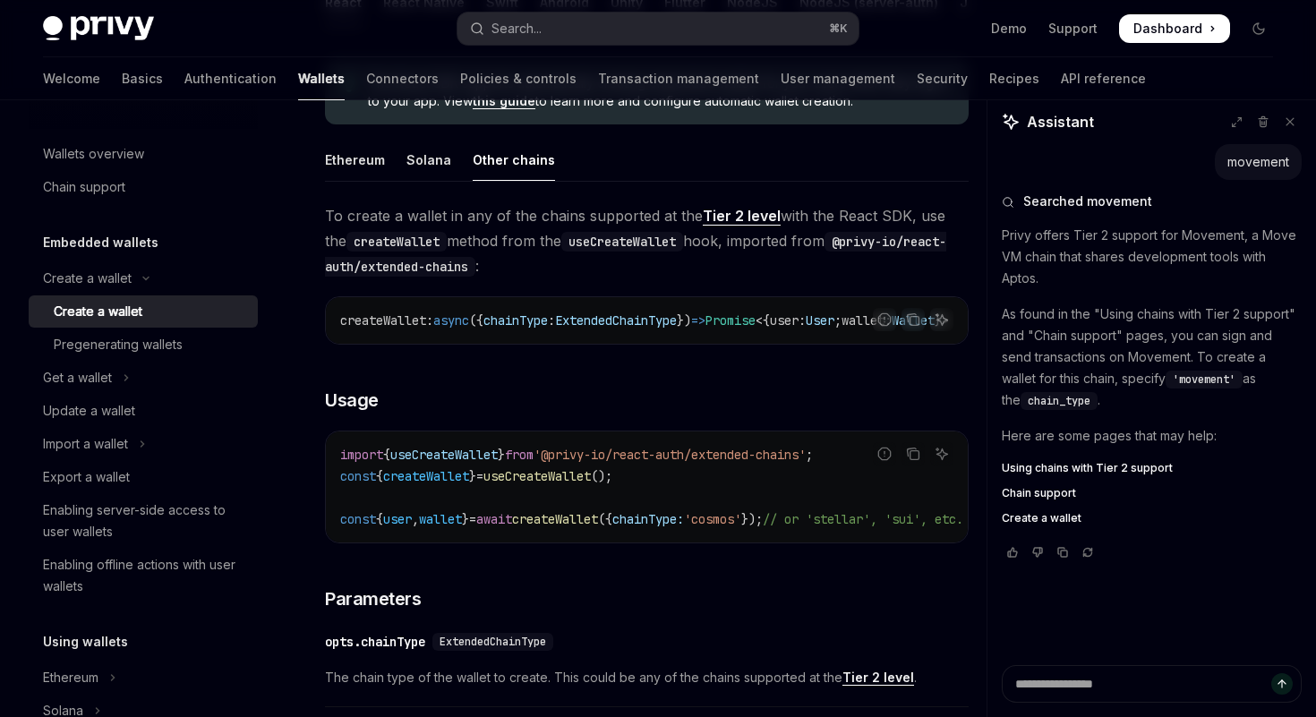
scroll to position [482, 0]
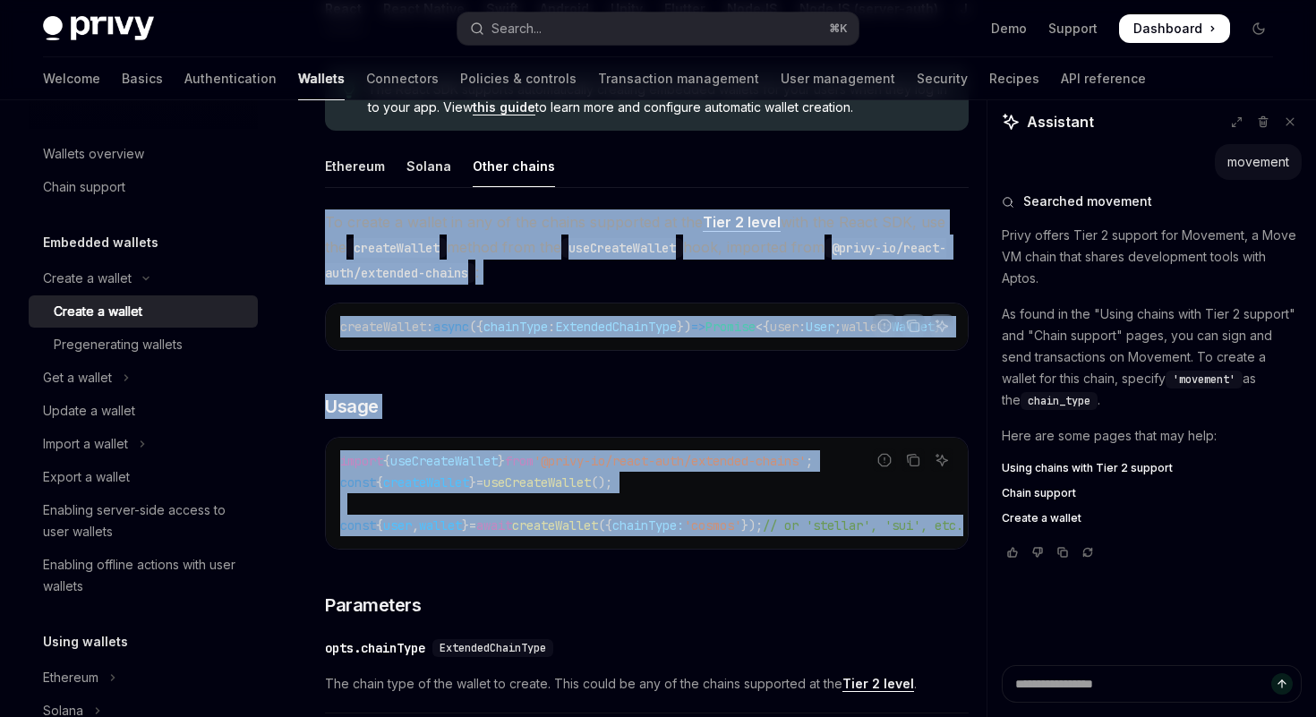
drag, startPoint x: 319, startPoint y: 210, endPoint x: 737, endPoint y: 561, distance: 545.9
click at [737, 561] on div "Create a wallet Create a wallet OpenAI Open in ChatGPT OpenAI Open in ChatGPT P…" at bounding box center [479, 511] width 987 height 1715
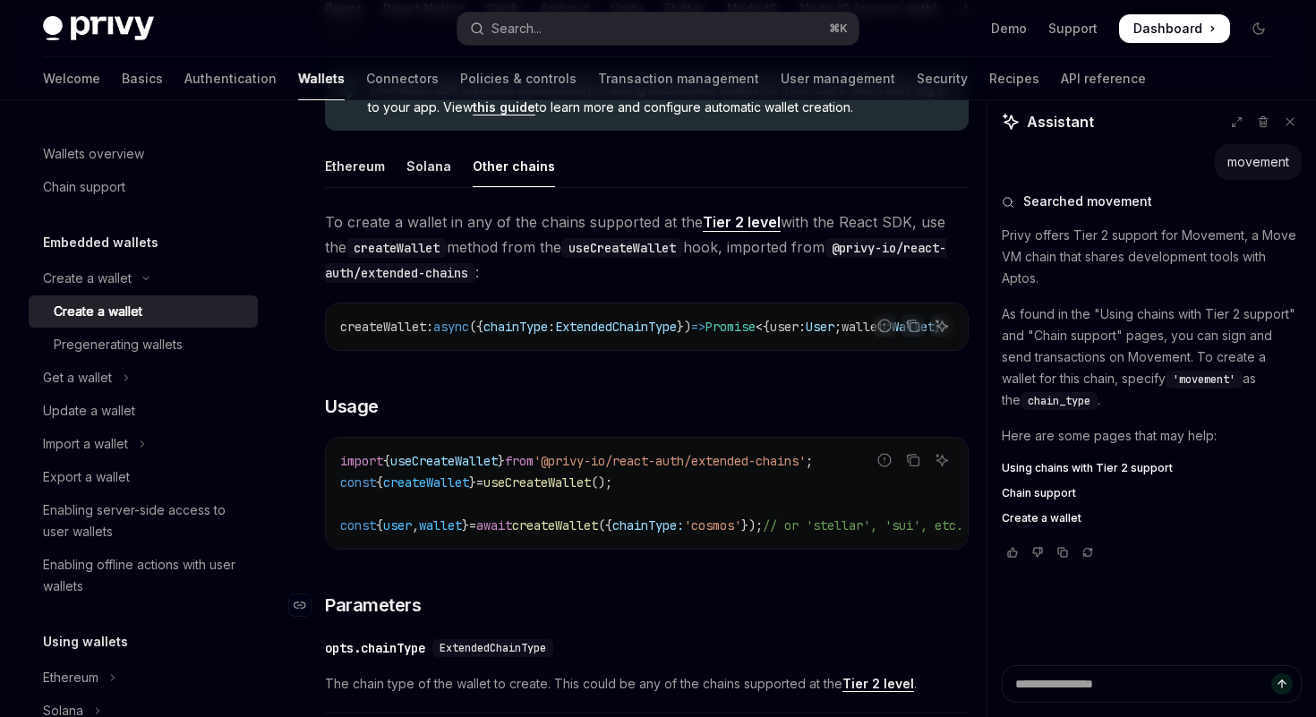
click at [693, 618] on h3 "​ Parameters" at bounding box center [647, 605] width 644 height 25
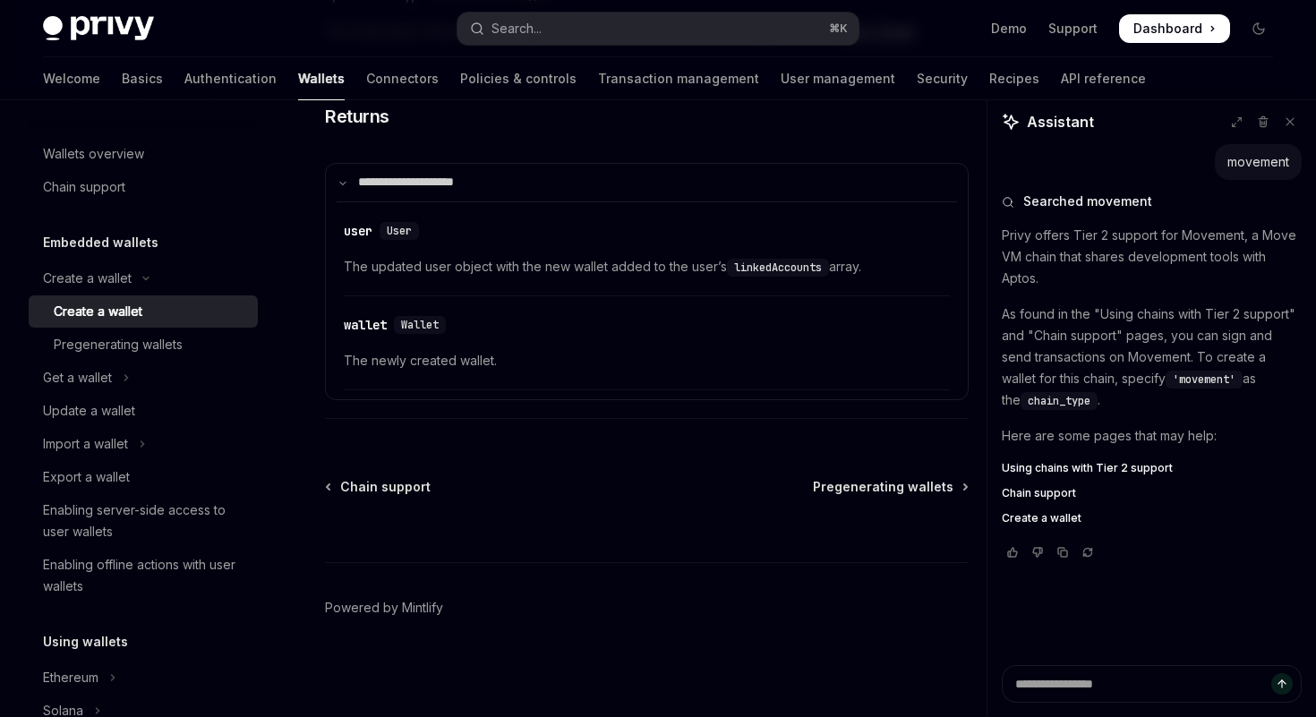
scroll to position [1140, 0]
click at [549, 382] on div "​ wallet Wallet The newly created wallet." at bounding box center [647, 347] width 606 height 85
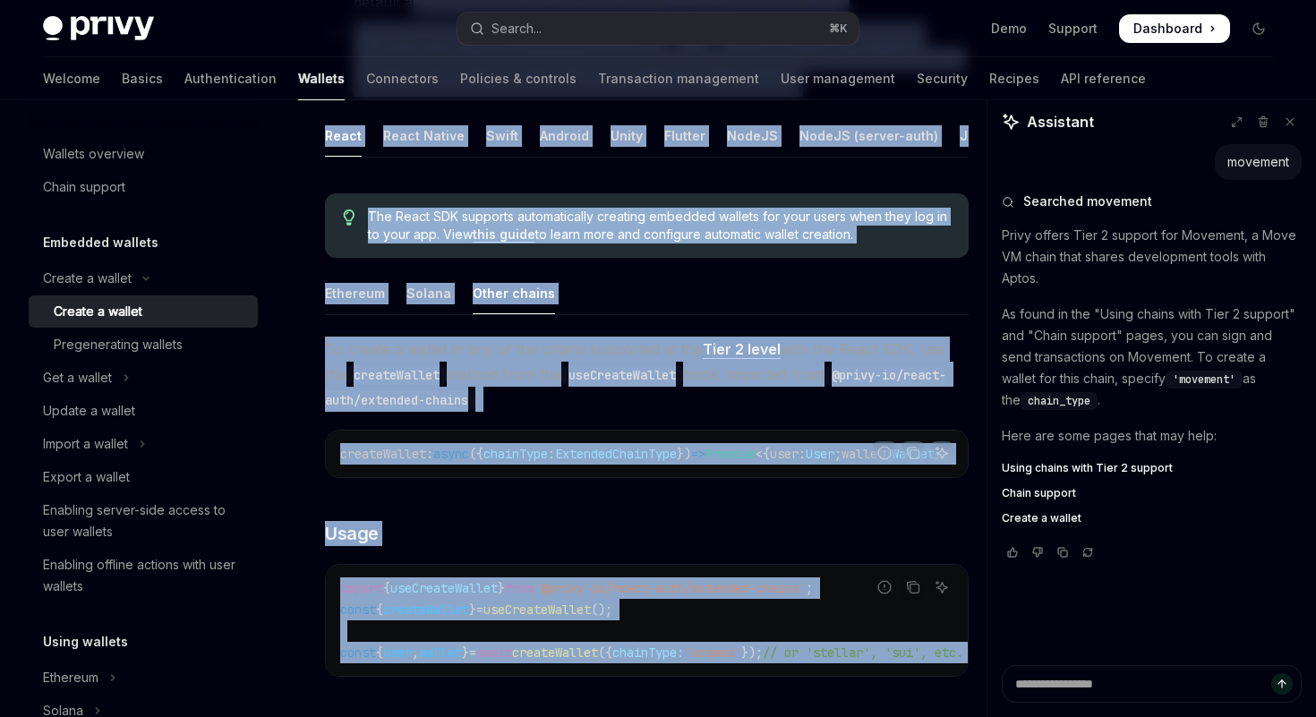
scroll to position [303, 0]
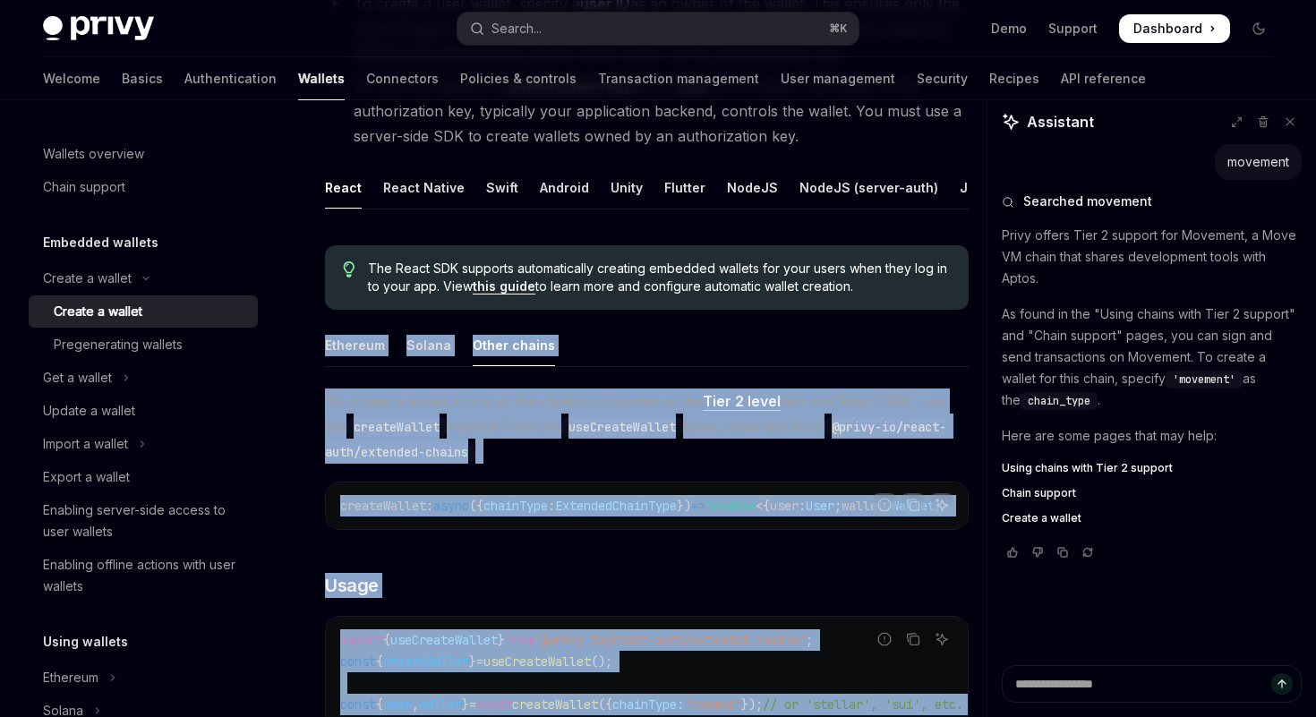
drag, startPoint x: 549, startPoint y: 383, endPoint x: 312, endPoint y: 346, distance: 239.2
click at [312, 346] on div "Create a wallet Create a wallet OpenAI Open in ChatGPT OpenAI Open in ChatGPT P…" at bounding box center [479, 690] width 987 height 1715
copy div "**********"
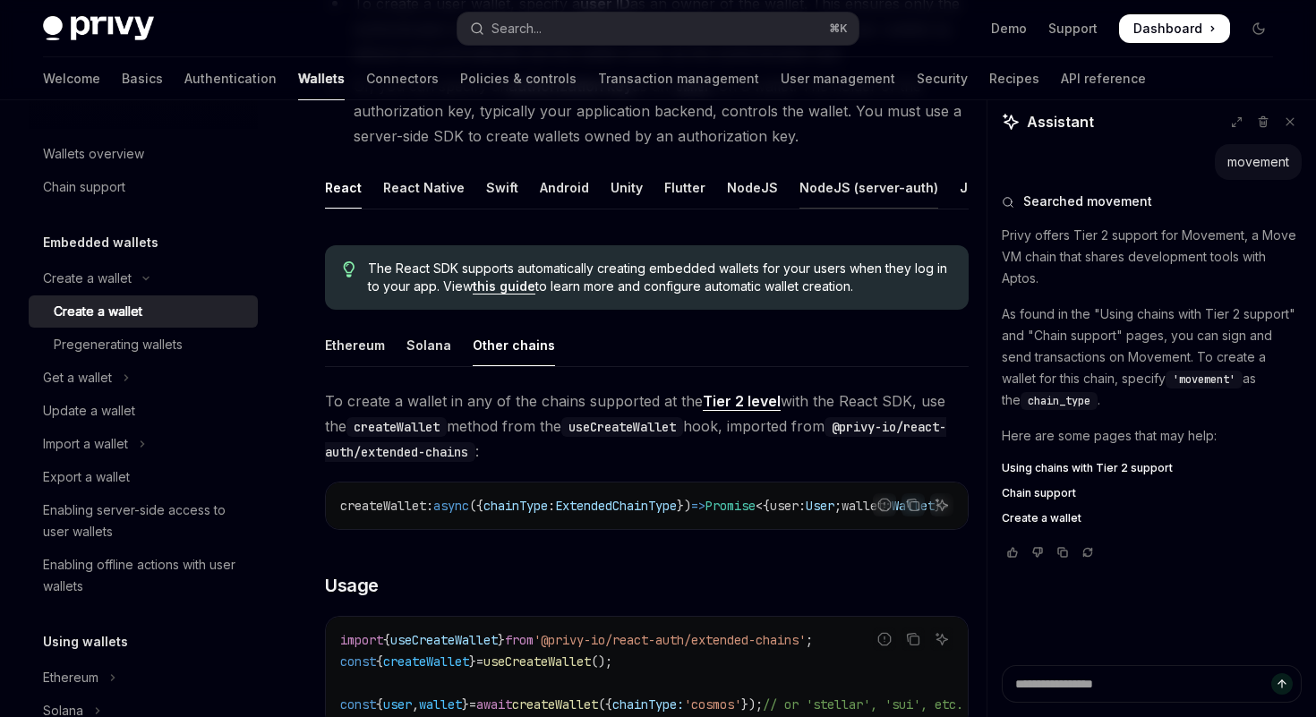
click at [857, 192] on div "NodeJS (server-auth)" at bounding box center [868, 188] width 139 height 42
type textarea "*"
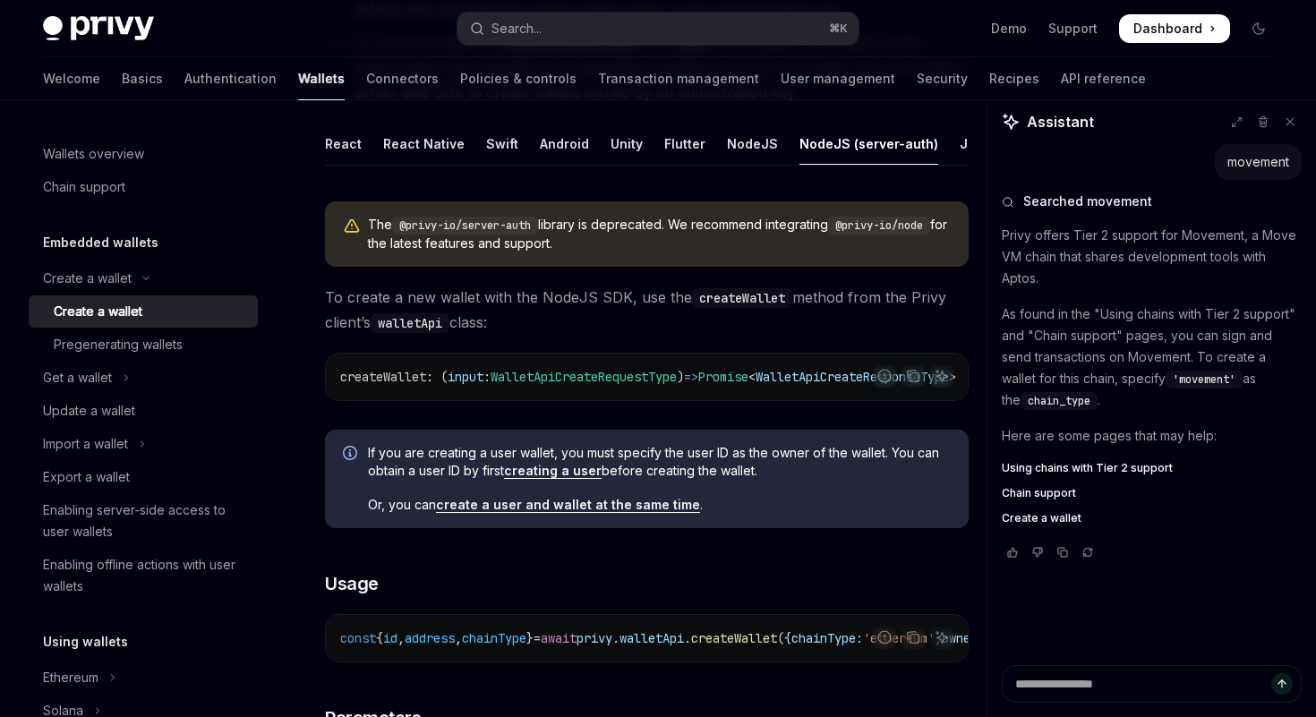
scroll to position [325, 0]
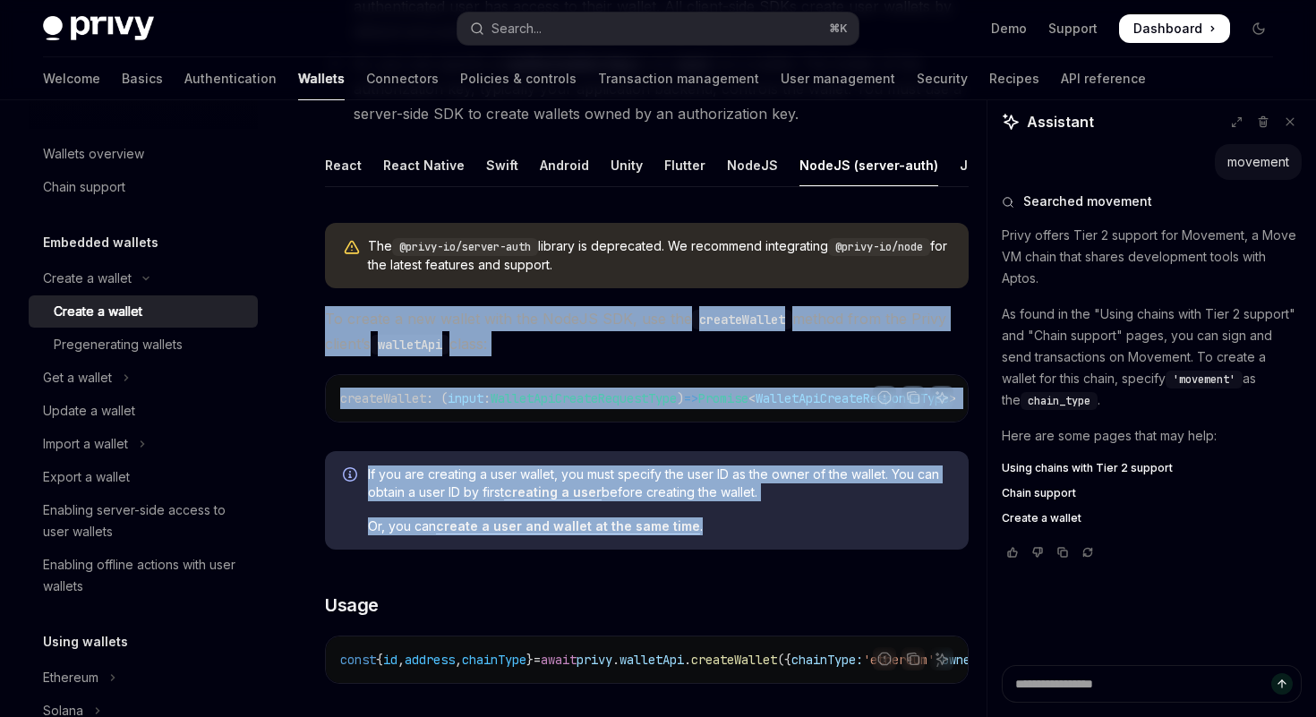
drag, startPoint x: 313, startPoint y: 316, endPoint x: 550, endPoint y: 555, distance: 336.2
click at [570, 472] on span "If you are creating a user wallet, you must specify the user ID as the owner of…" at bounding box center [659, 484] width 583 height 36
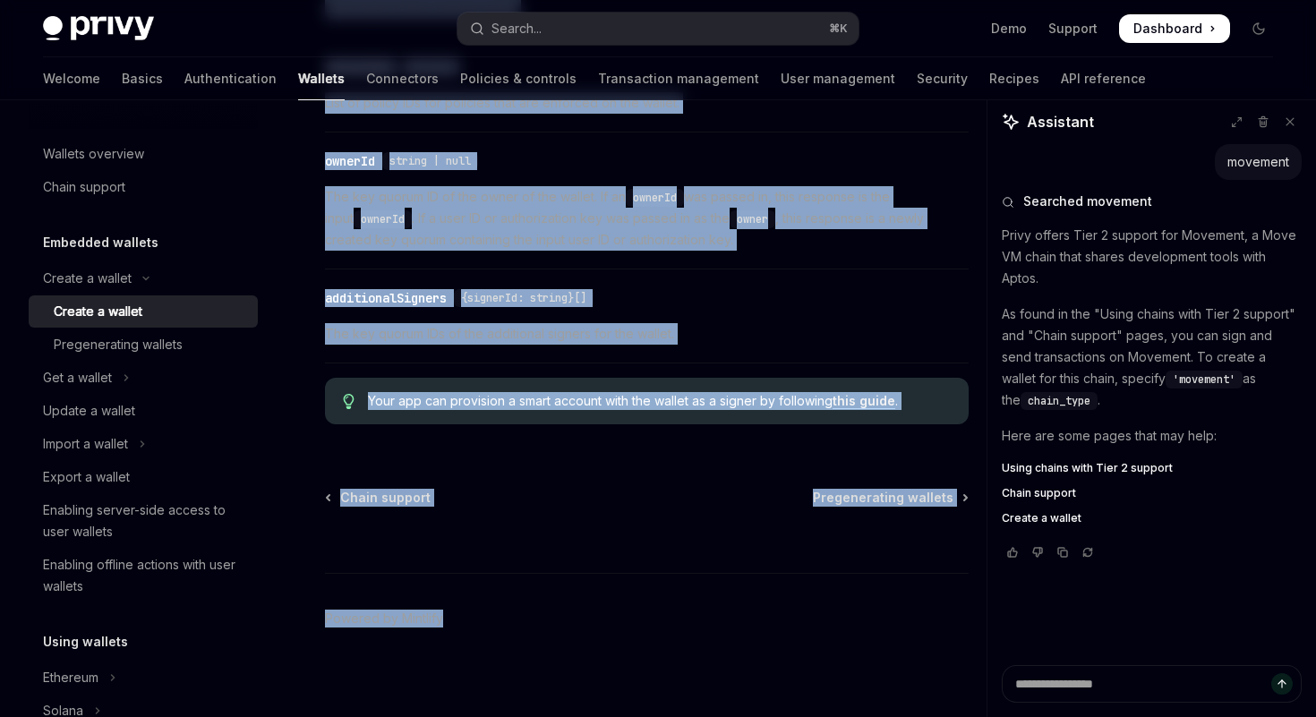
scroll to position [2278, 0]
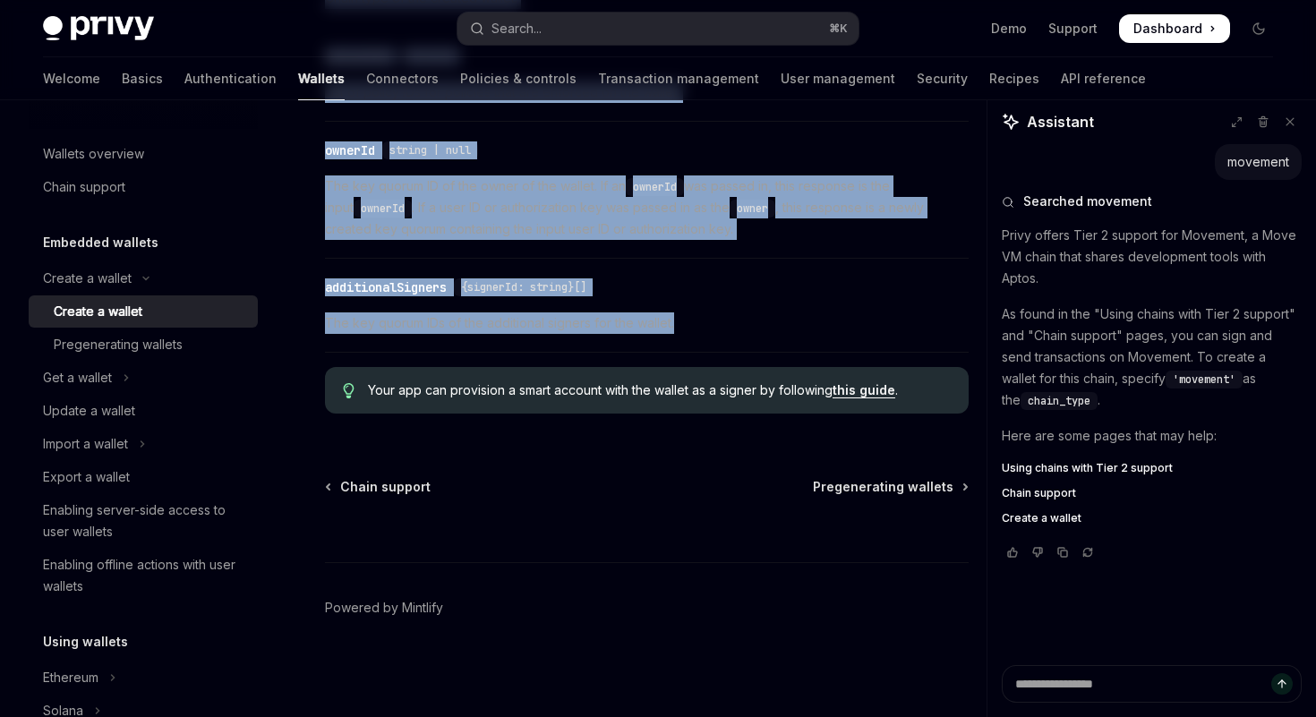
drag, startPoint x: 325, startPoint y: 310, endPoint x: 733, endPoint y: 327, distance: 408.6
copy div "Lo ipsumd s ame consec adip eli SeddOE TEM, inc utl etdoloRemagn aliqua enim ad…"
